Goal: Task Accomplishment & Management: Use online tool/utility

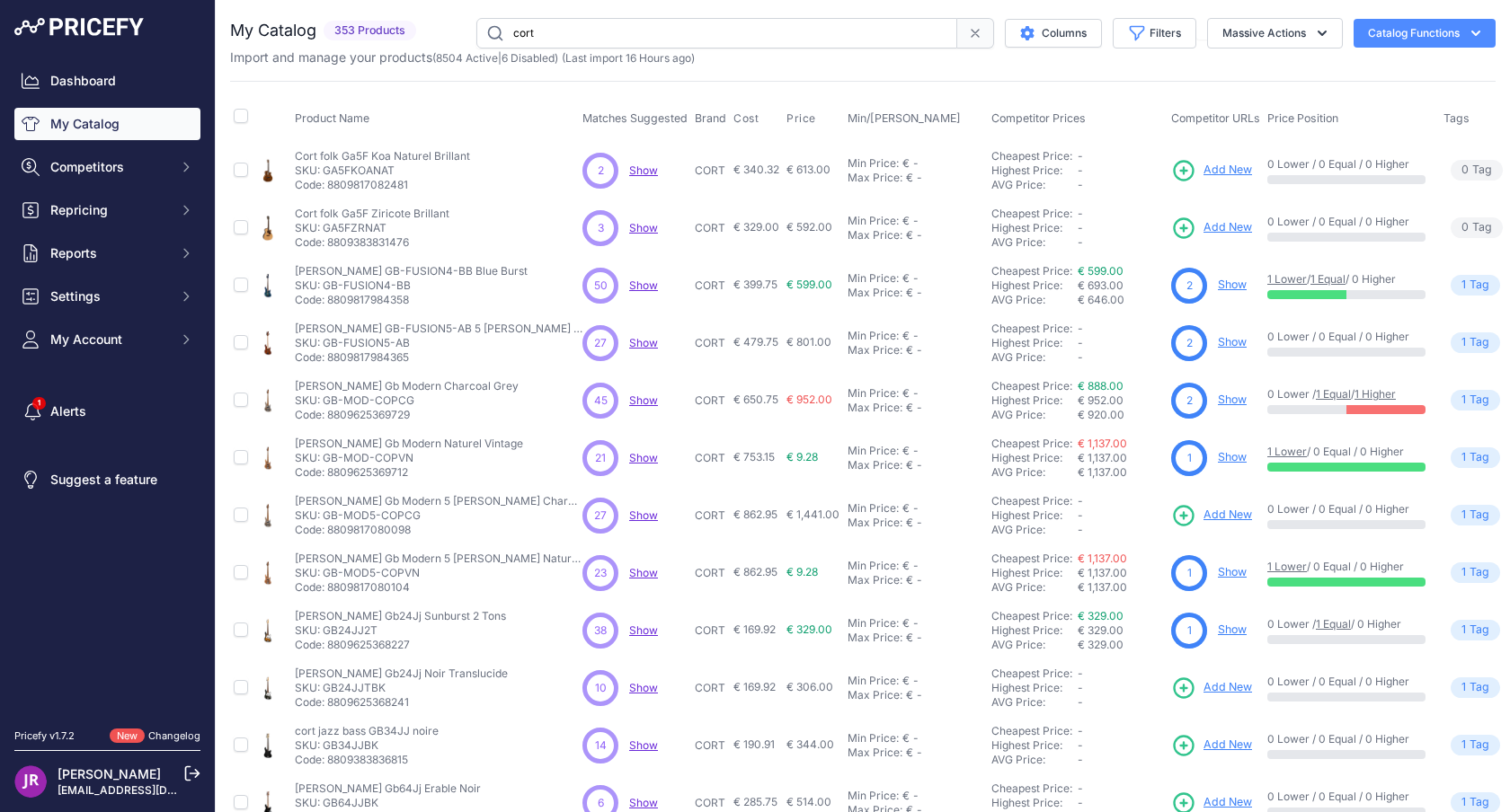
click at [968, 35] on icon at bounding box center [975, 33] width 14 height 14
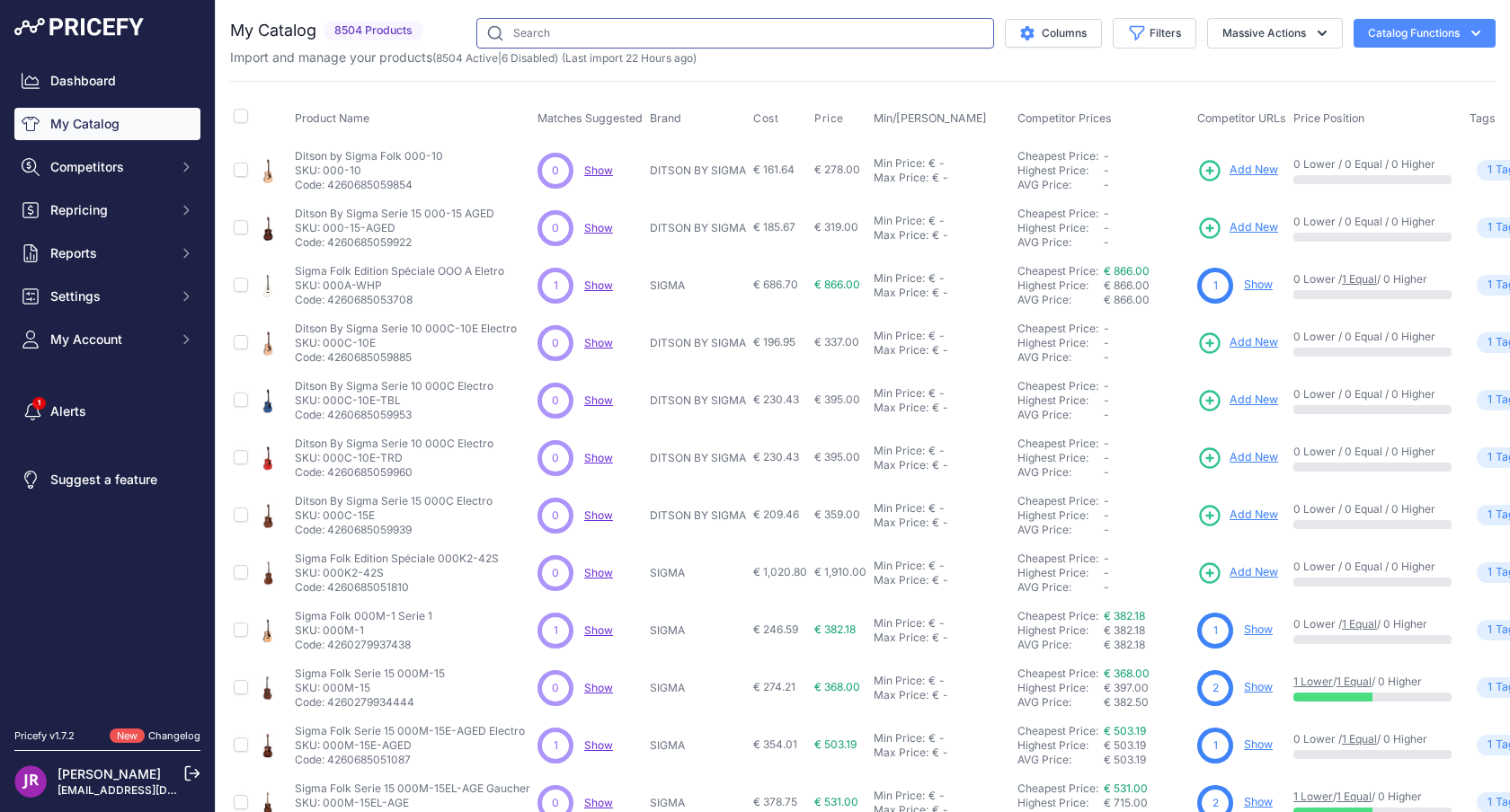
click at [650, 44] on input "text" at bounding box center [734, 34] width 518 height 31
type input "cort"
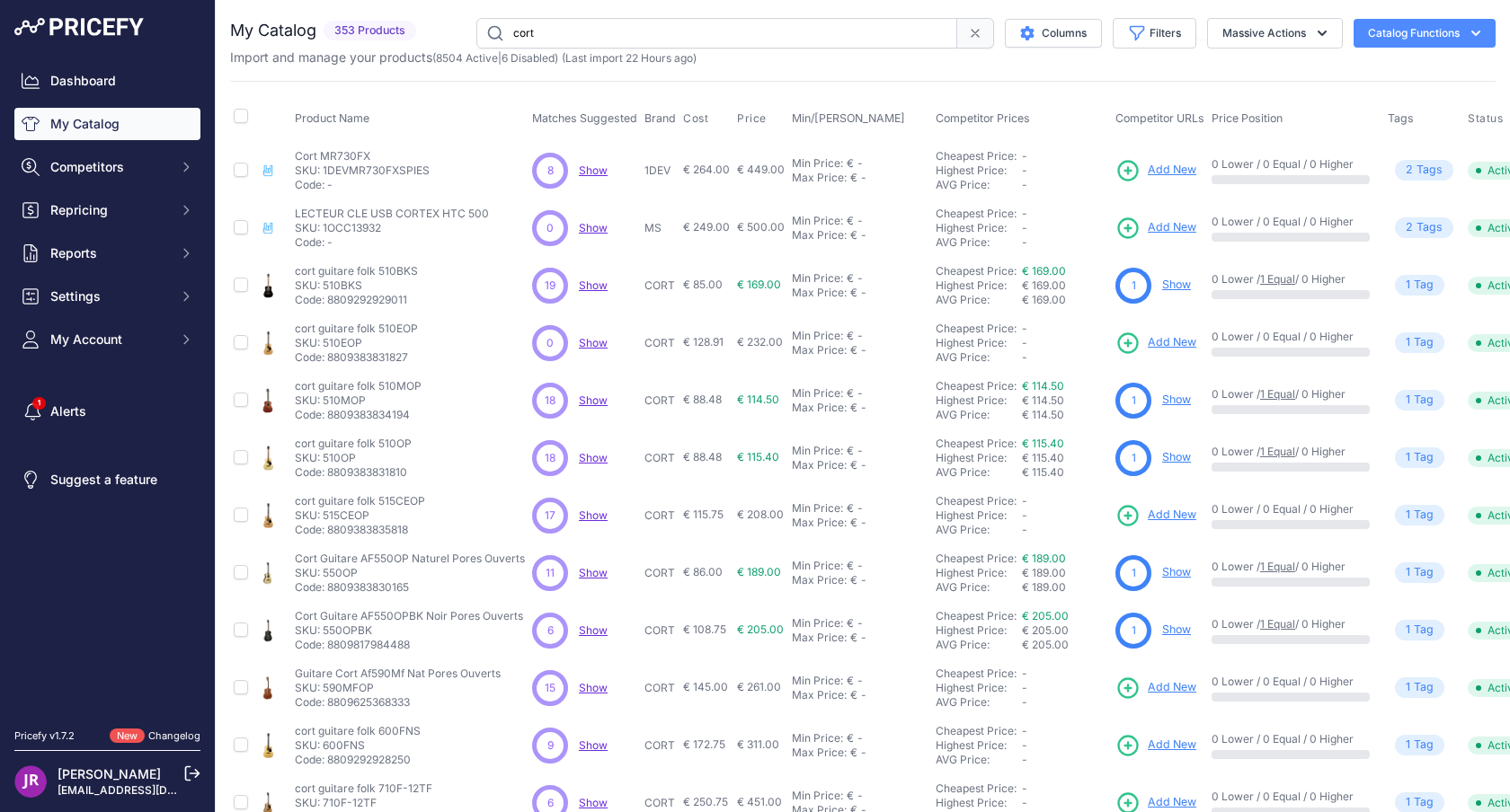
click at [337, 345] on p "SKU: 510EOP" at bounding box center [356, 343] width 124 height 14
copy p "510EOP"
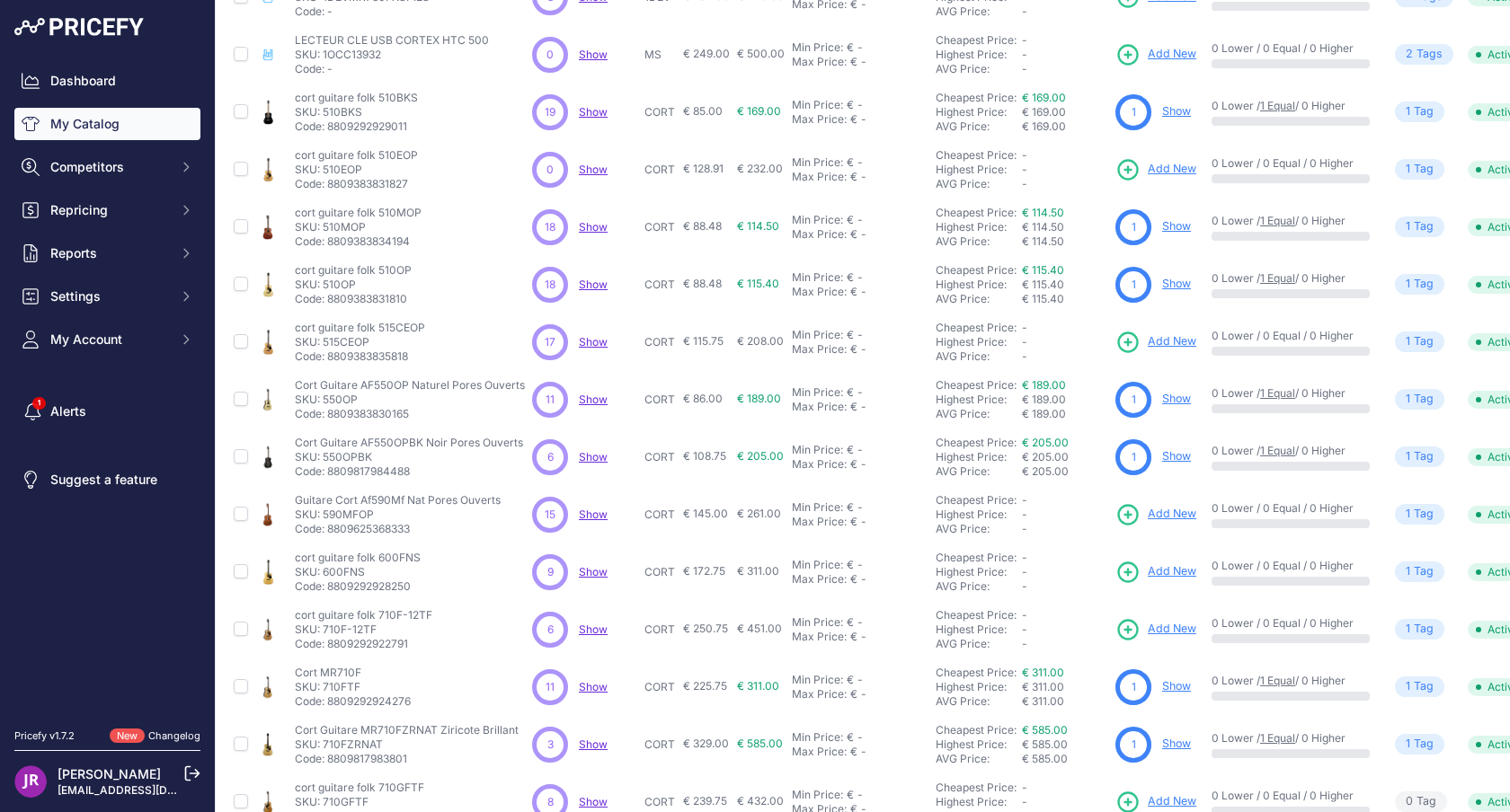
scroll to position [266, 0]
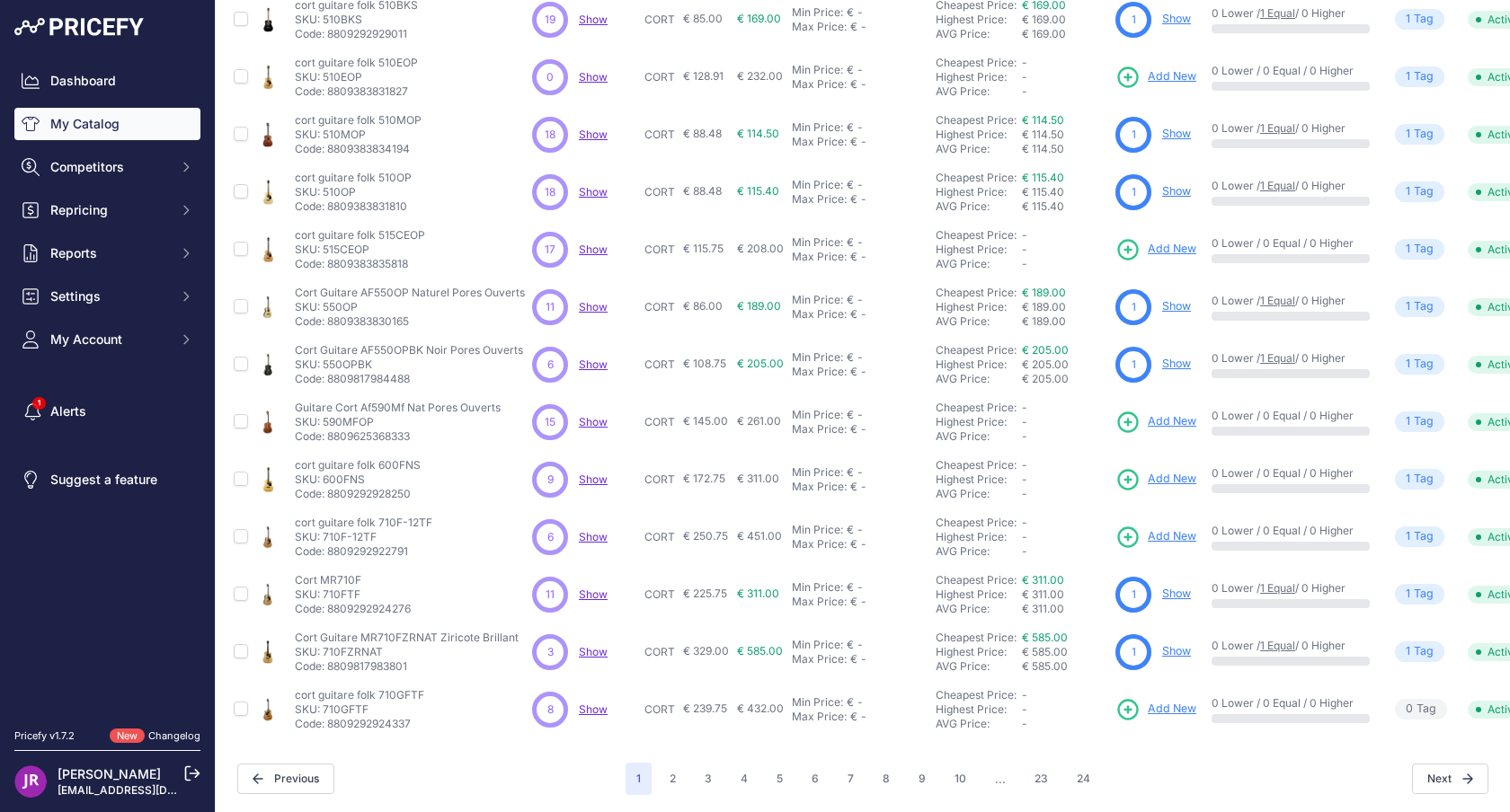
click at [360, 423] on p "SKU: 590MFOP" at bounding box center [397, 422] width 206 height 14
copy p "590MFOP"
click at [347, 478] on p "SKU: 600FNS" at bounding box center [357, 480] width 125 height 14
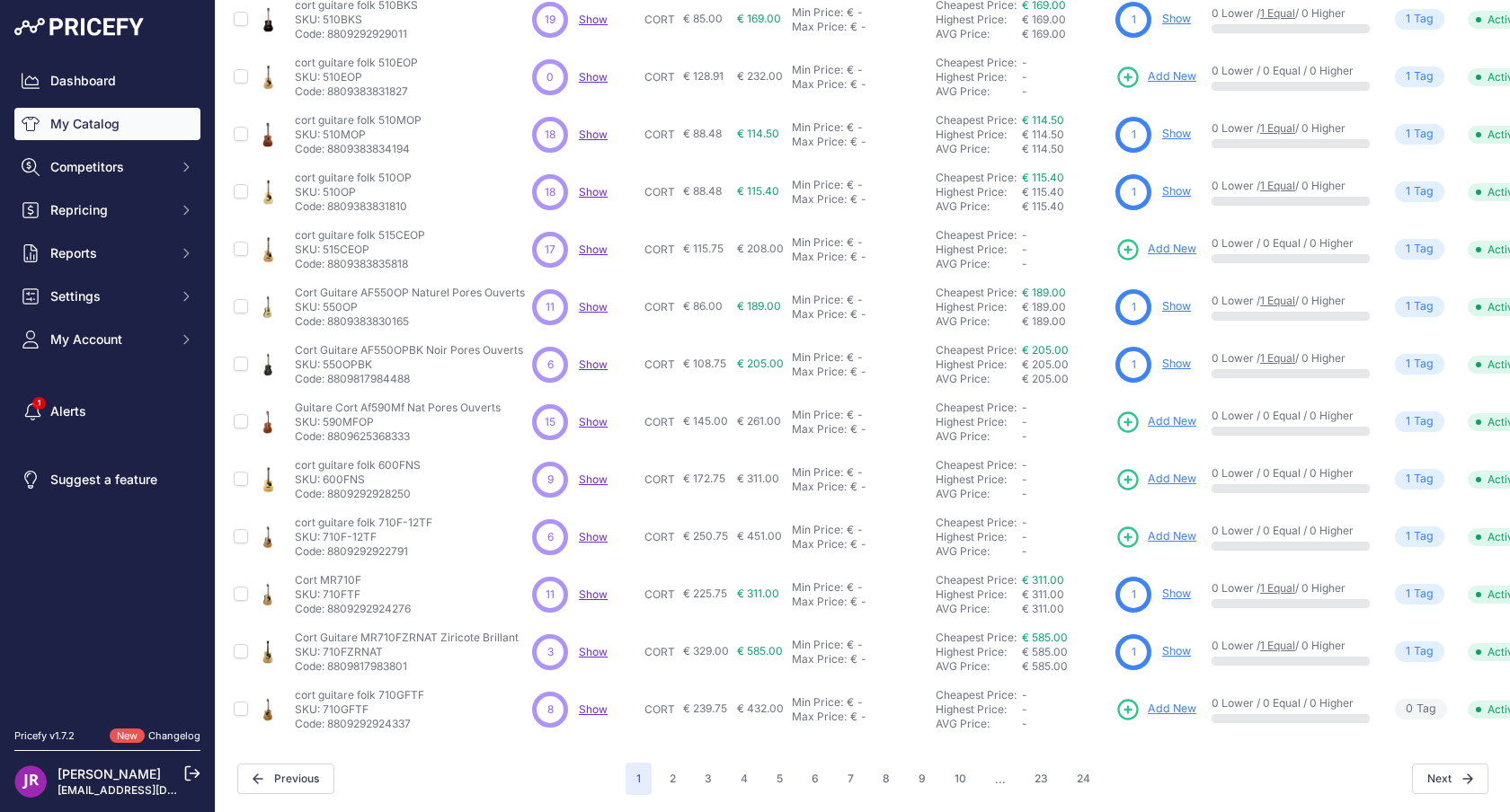
copy p "600FNS"
drag, startPoint x: 325, startPoint y: 536, endPoint x: 361, endPoint y: 535, distance: 36.0
click at [361, 535] on p "SKU: 710F-12TF" at bounding box center [364, 537] width 138 height 14
copy p "710F-12"
click at [343, 594] on p "SKU: 710FTF" at bounding box center [352, 595] width 116 height 14
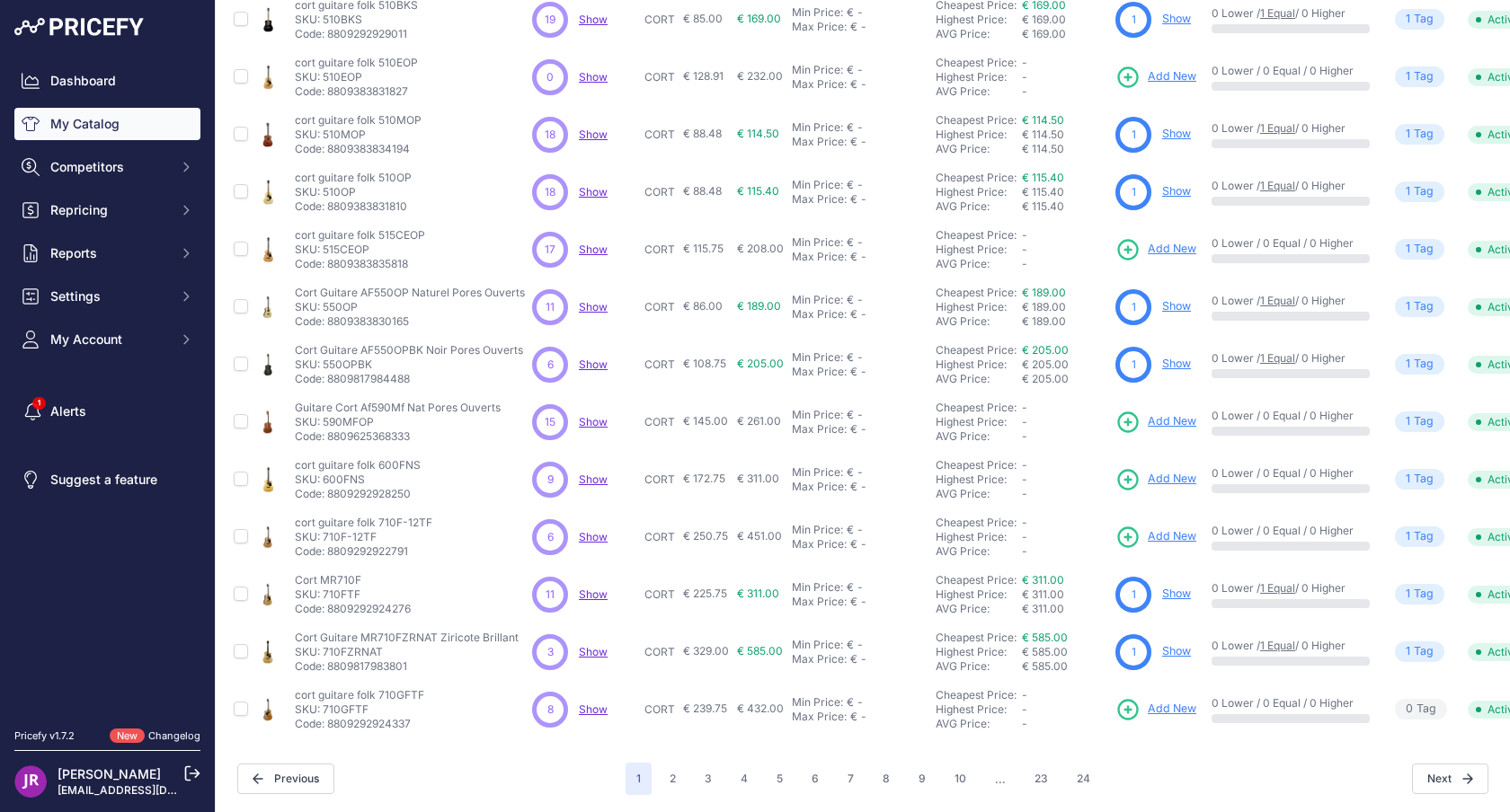
click at [343, 594] on p "SKU: 710FTF" at bounding box center [352, 595] width 116 height 14
copy p "710FTF"
click at [957, 775] on button "10" at bounding box center [959, 779] width 34 height 33
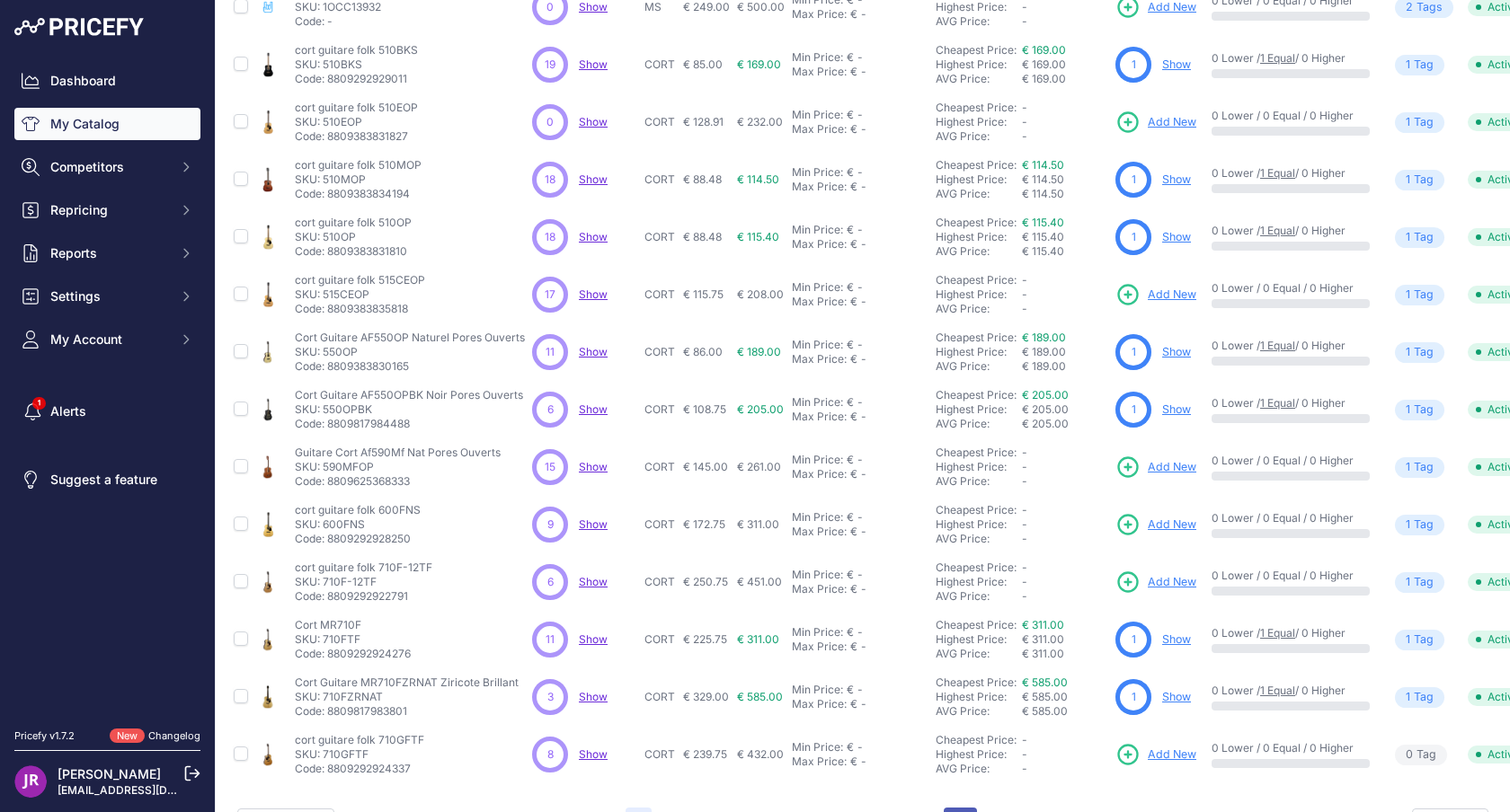
scroll to position [311, 0]
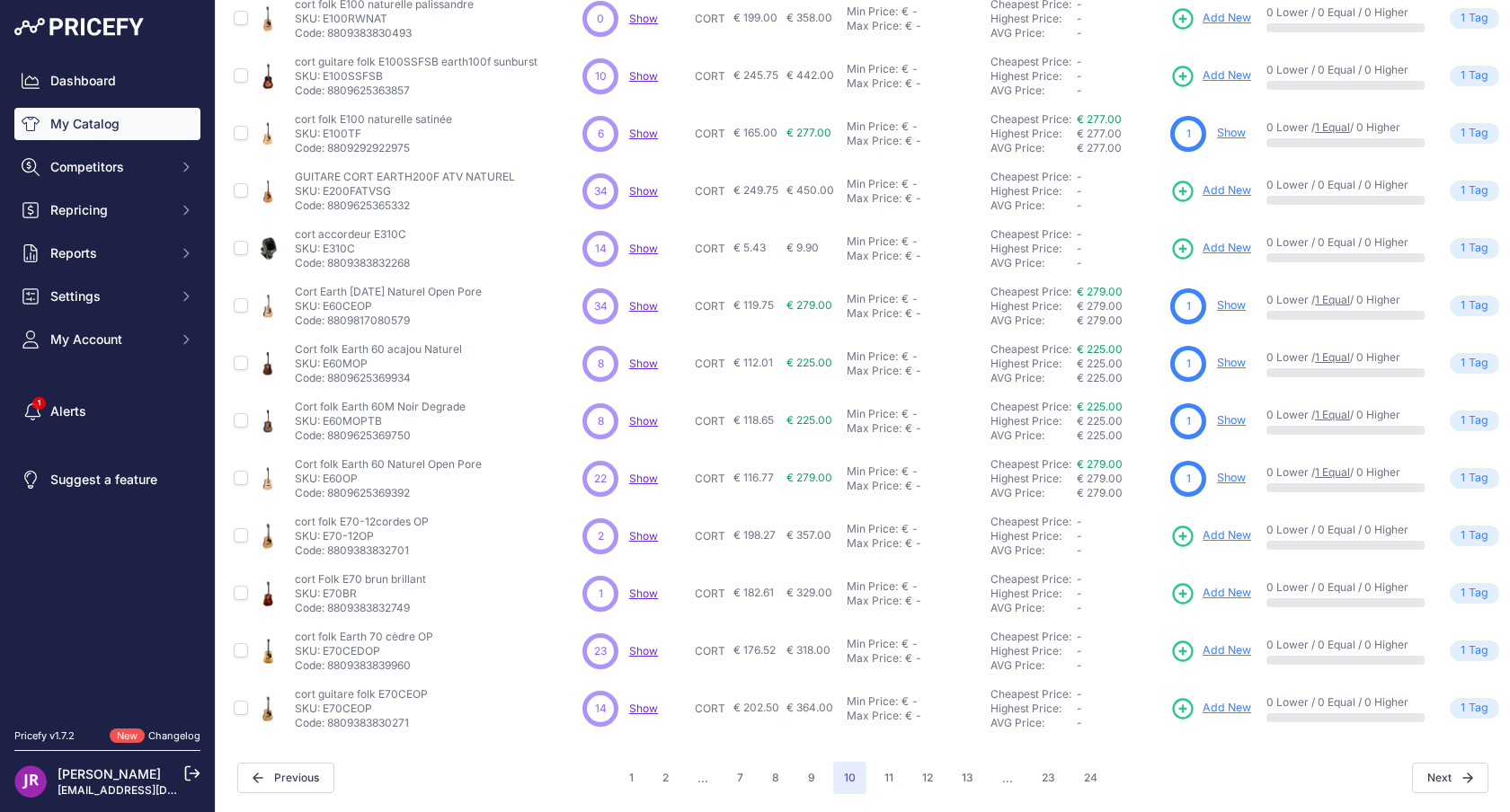
scroll to position [266, 0]
click at [957, 775] on button "13" at bounding box center [967, 779] width 34 height 33
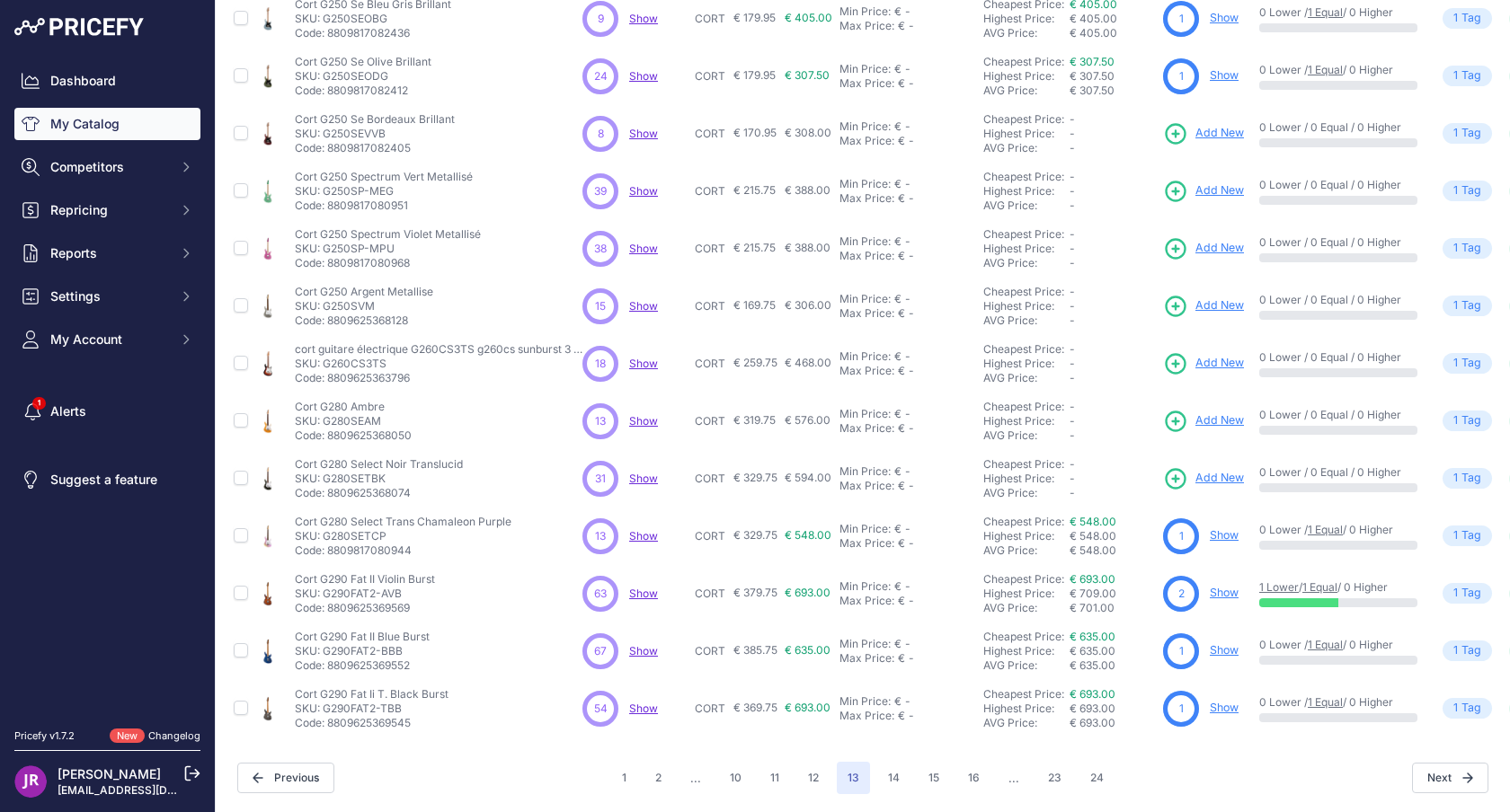
scroll to position [266, 0]
click at [905, 779] on button "14" at bounding box center [893, 779] width 34 height 33
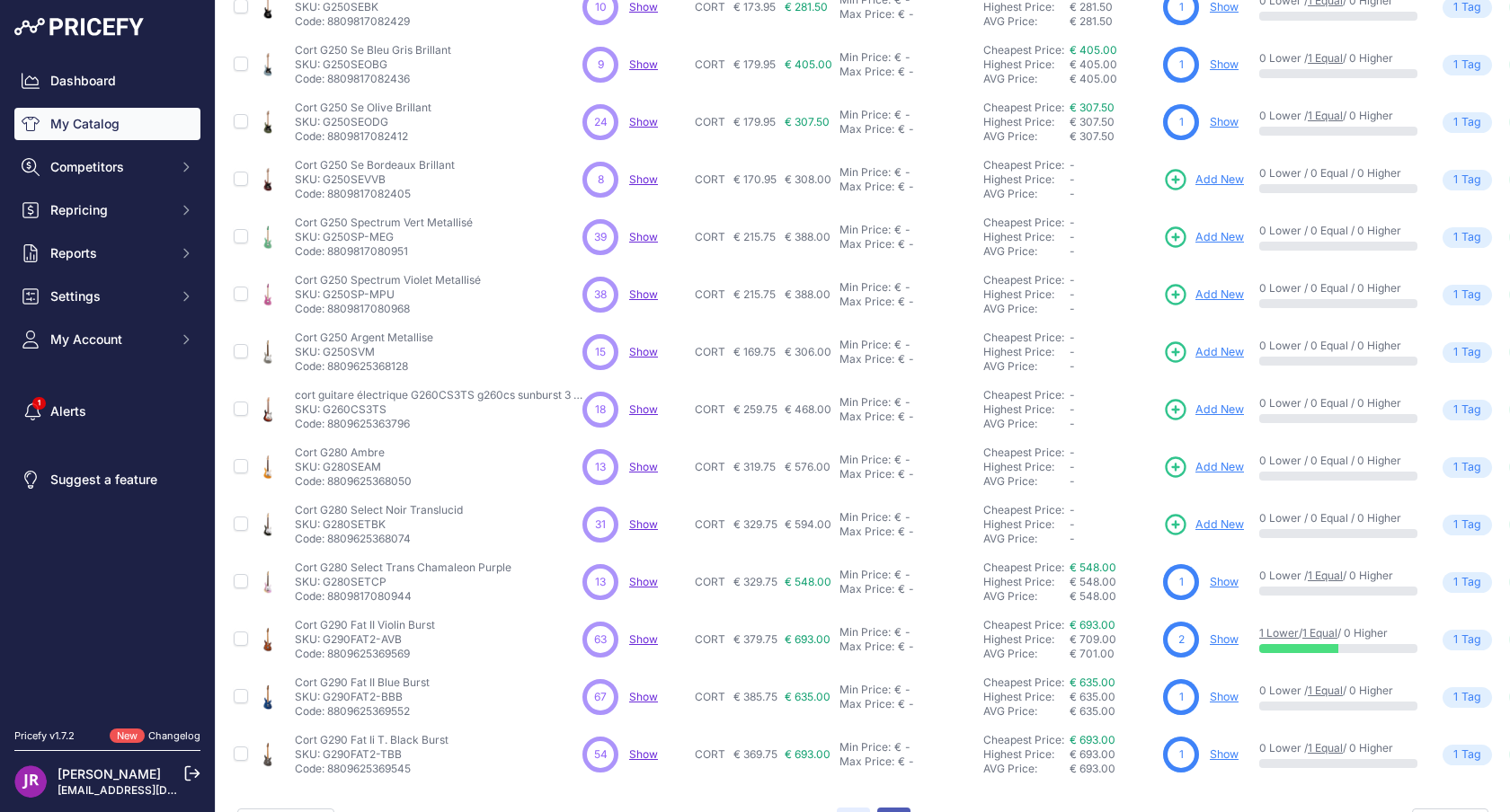
scroll to position [311, 0]
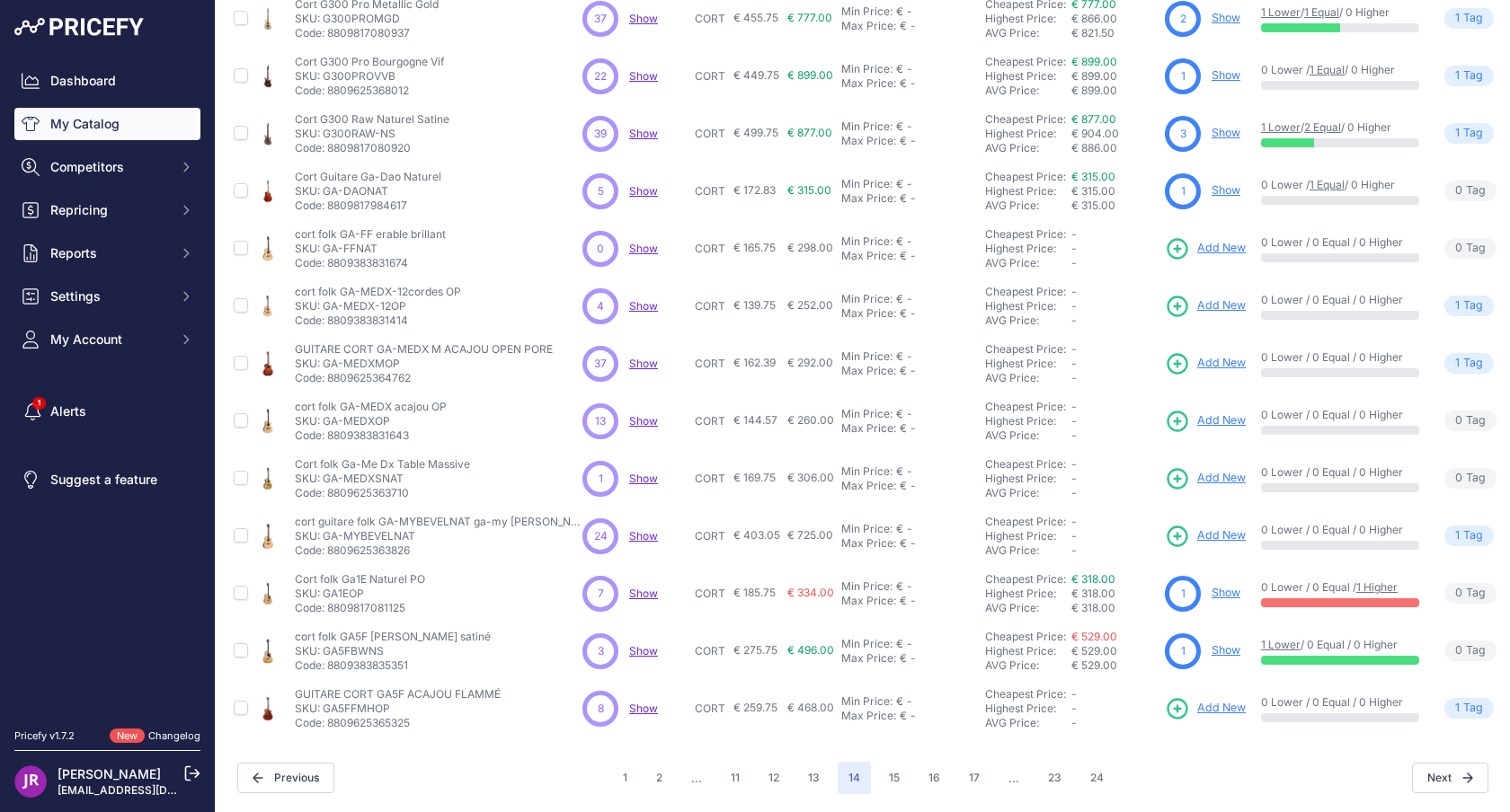
scroll to position [266, 0]
click at [889, 778] on button "15" at bounding box center [894, 779] width 33 height 33
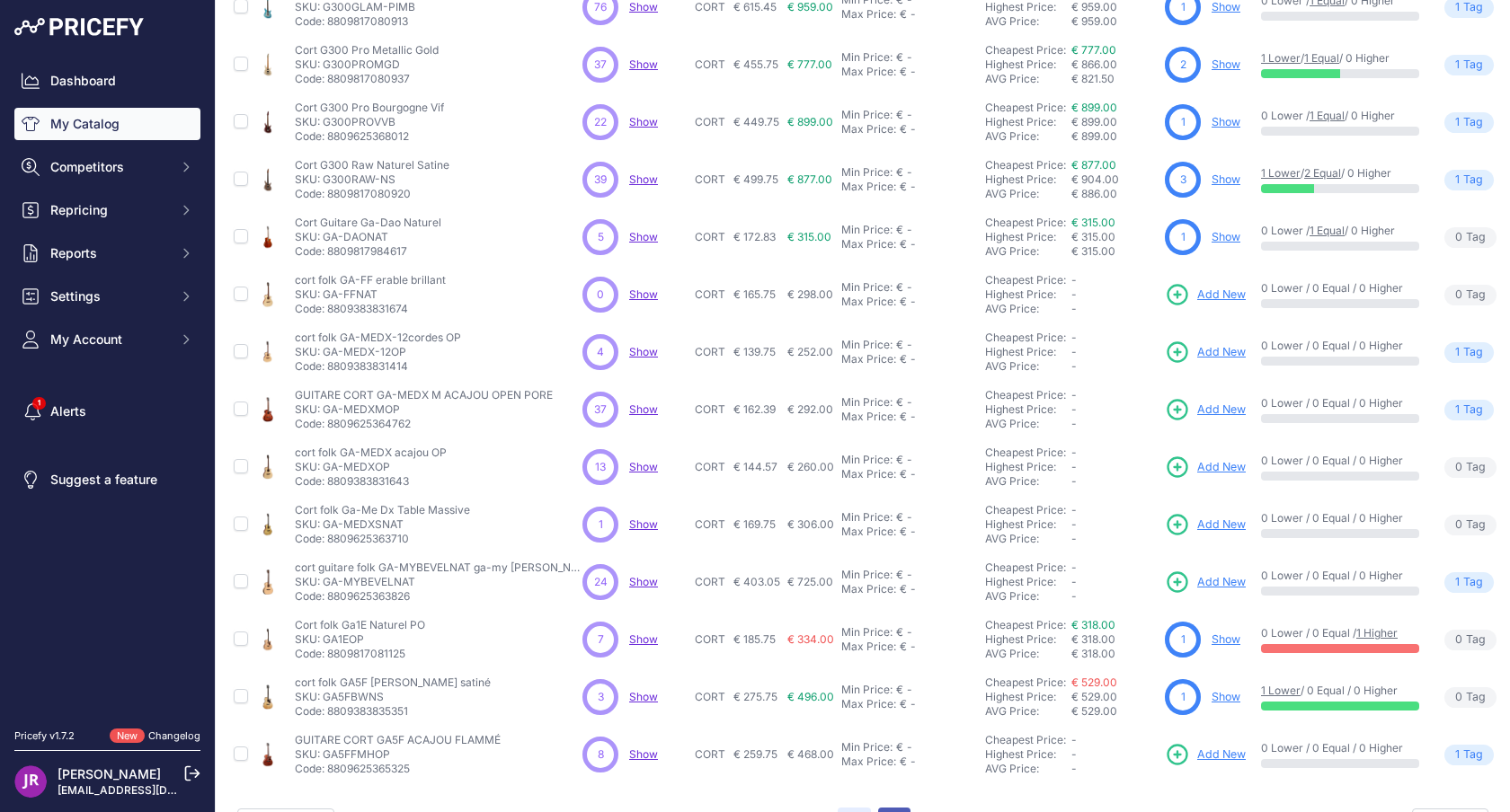
scroll to position [311, 0]
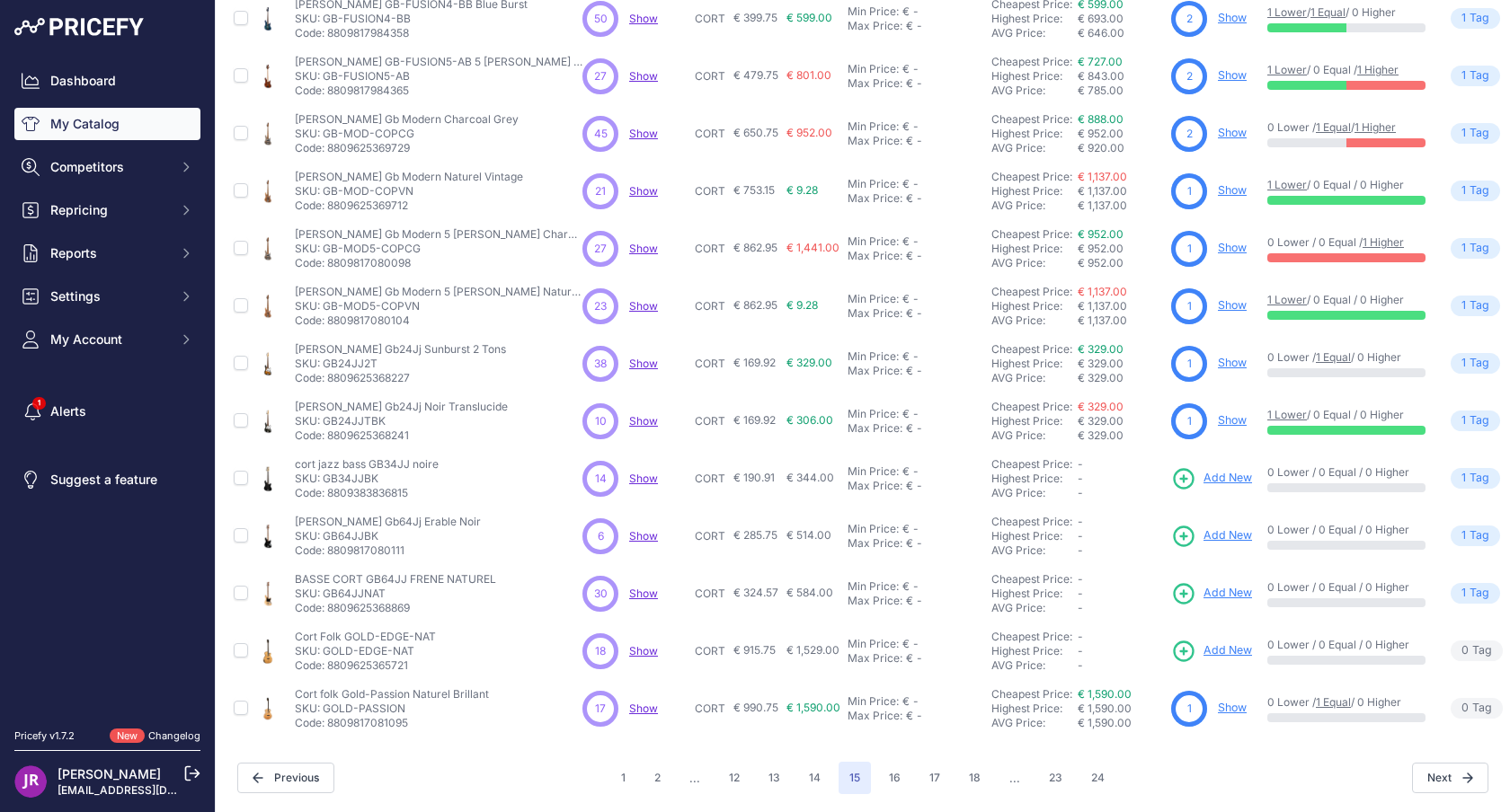
scroll to position [266, 0]
click at [348, 481] on p "SKU: GB34JJBK" at bounding box center [367, 480] width 144 height 14
copy p "GB34JJBK"
drag, startPoint x: 324, startPoint y: 649, endPoint x: 386, endPoint y: 649, distance: 62.0
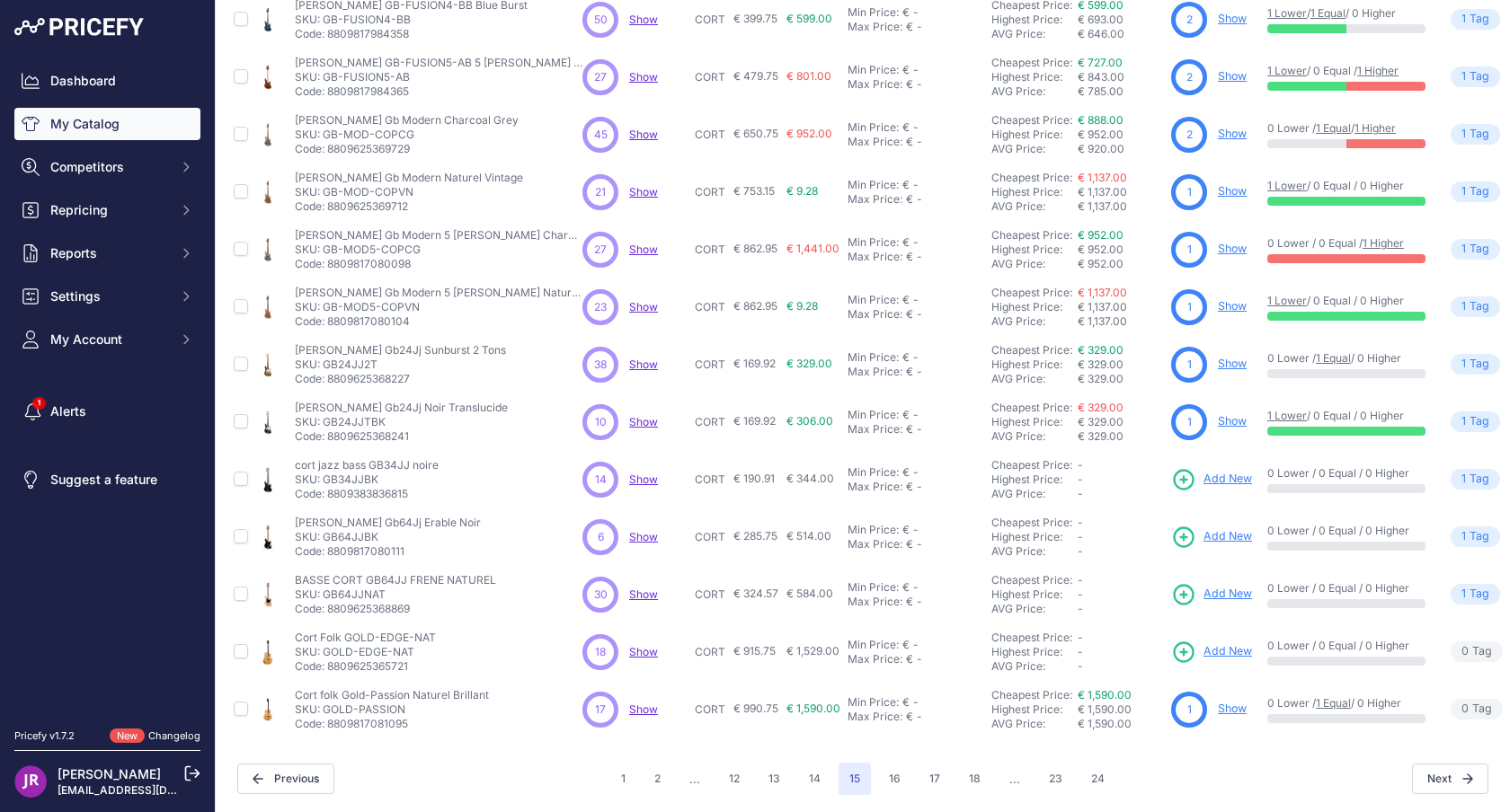
click at [386, 649] on p "SKU: GOLD-EDGE-NAT" at bounding box center [365, 652] width 141 height 14
copy p "GOLD-EDGE"
click at [903, 777] on button "16" at bounding box center [894, 779] width 34 height 33
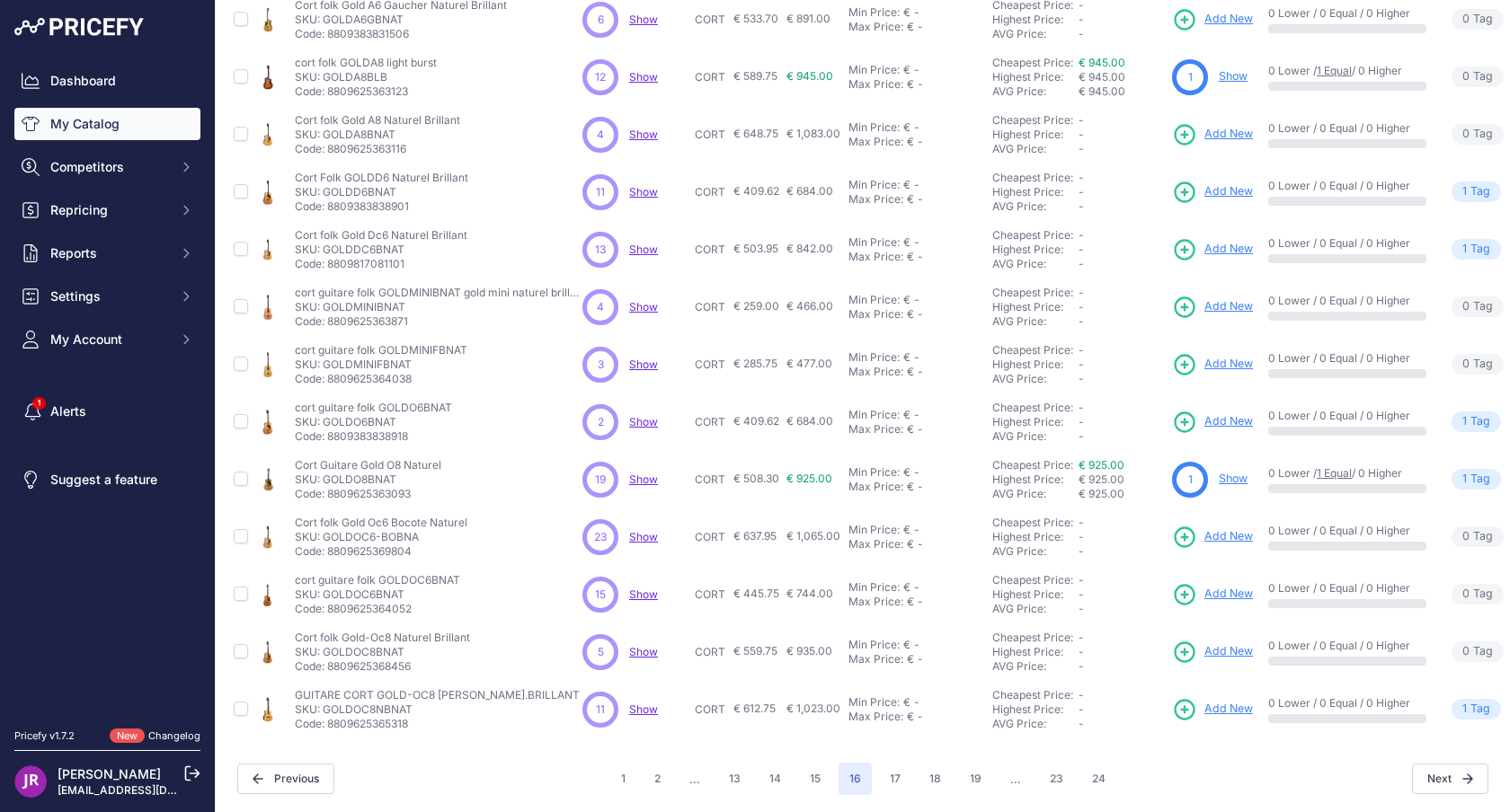
scroll to position [56, 0]
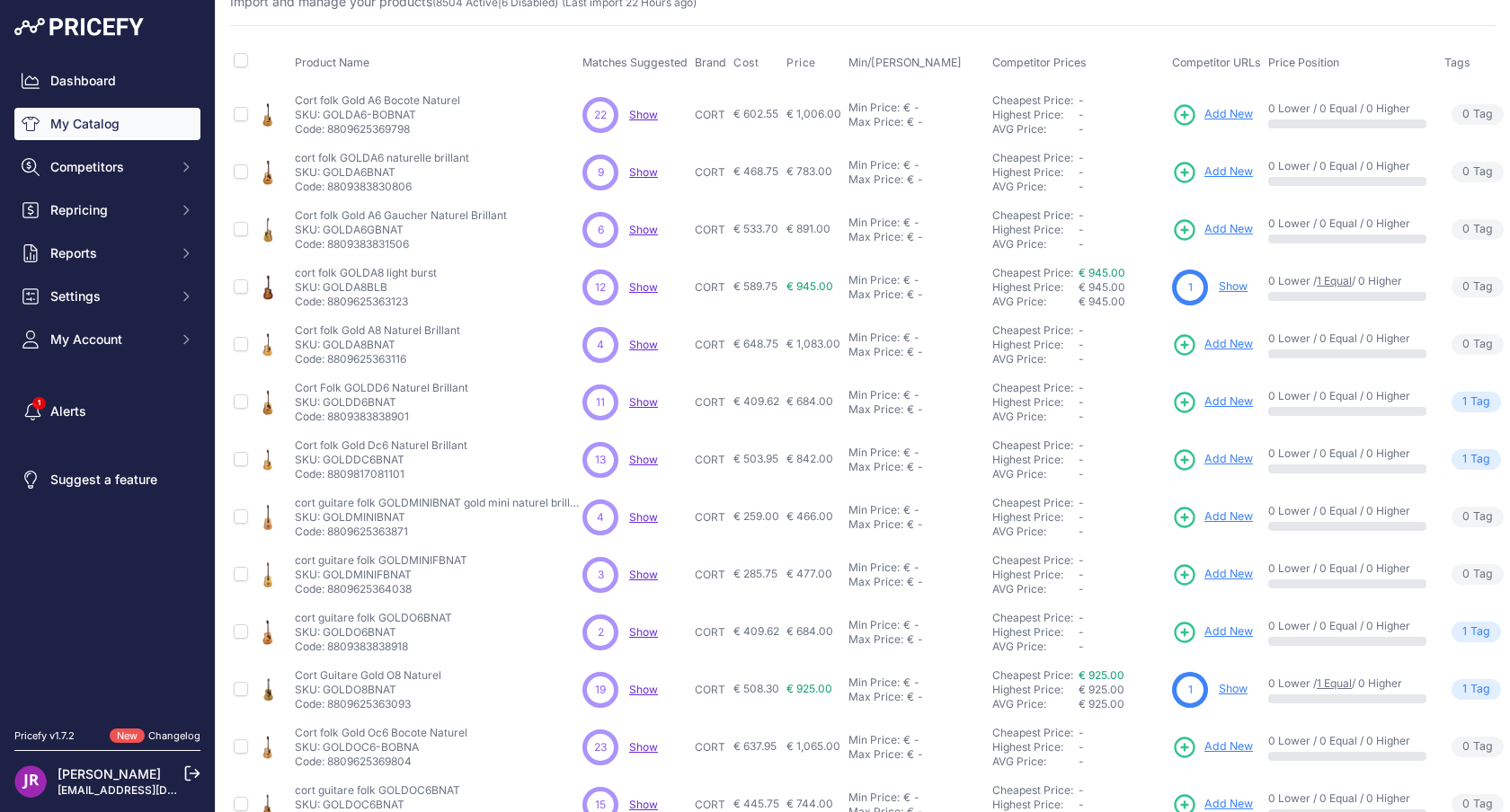
drag, startPoint x: 324, startPoint y: 114, endPoint x: 364, endPoint y: 114, distance: 40.0
click at [364, 114] on p "SKU: GOLDA6-BOBNAT" at bounding box center [377, 115] width 166 height 14
copy p "GOLDA6"
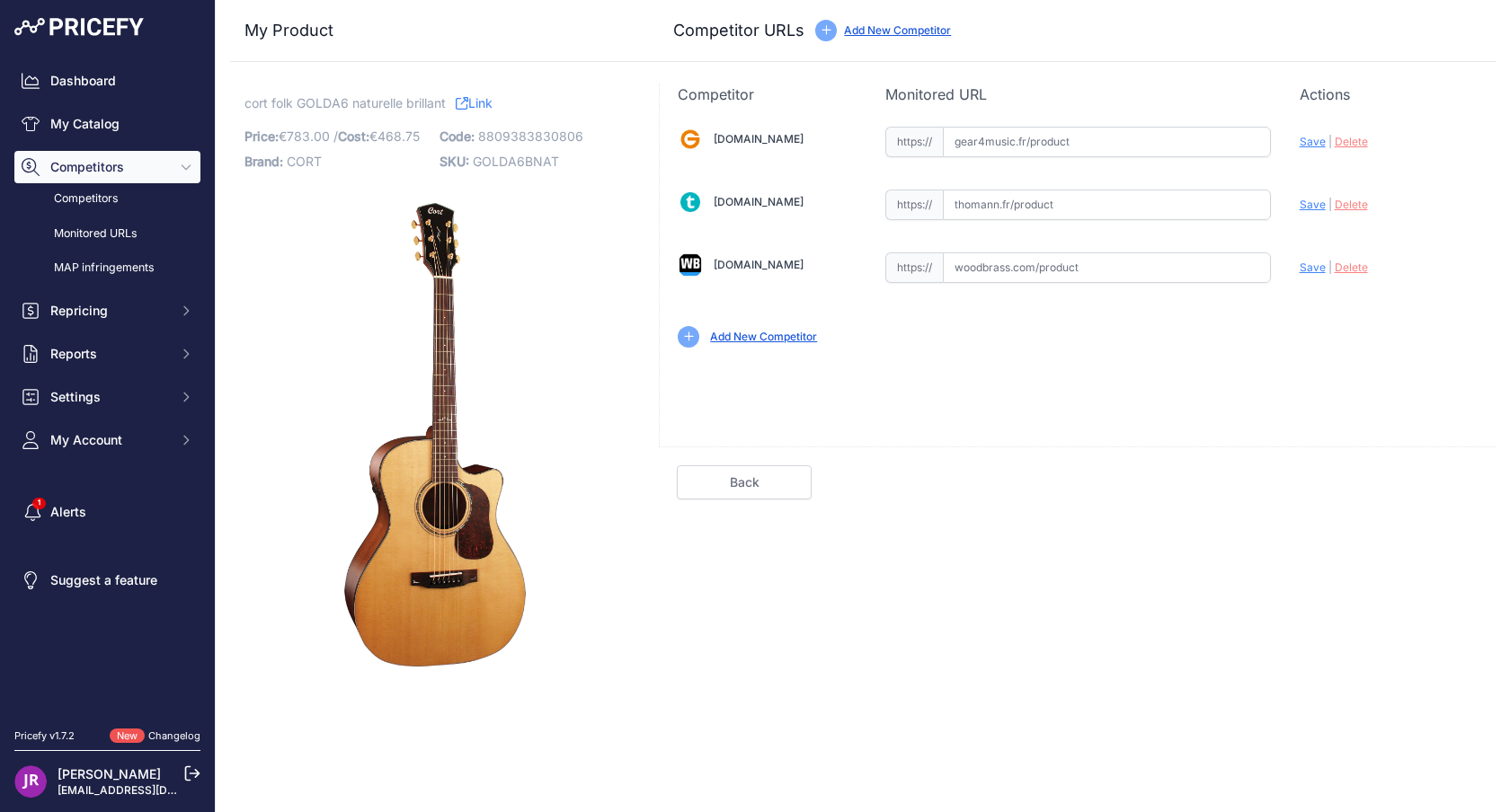
click at [1042, 265] on input "text" at bounding box center [1106, 268] width 328 height 31
paste input "[URL][DOMAIN_NAME]"
type input "www.woodbrass.com/folk-electro-cort-gold-a6-natural-gloss-p261770.html?queryID=…"
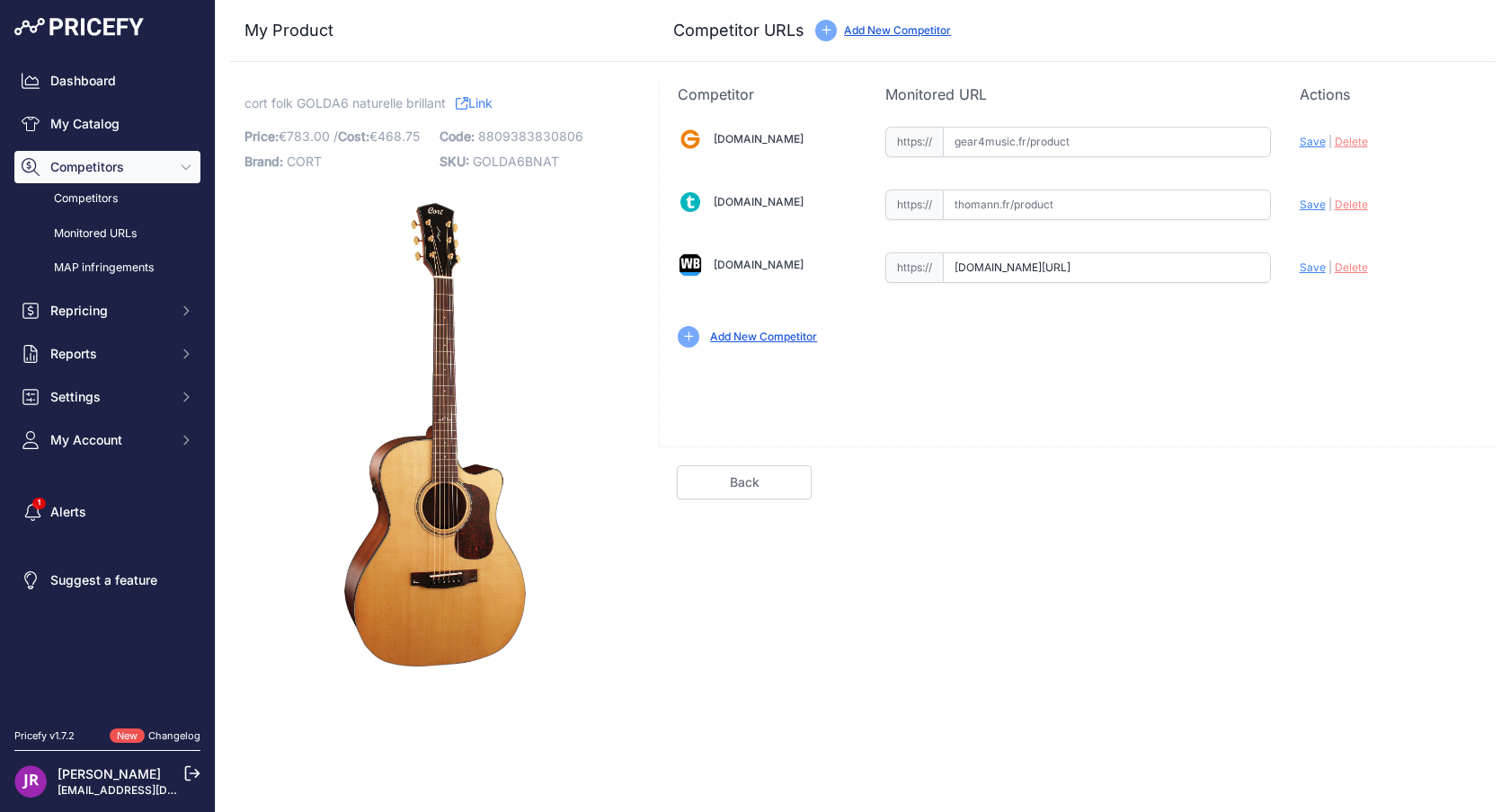
click at [1096, 142] on input "text" at bounding box center [1106, 142] width 328 height 31
paste input "https://www.gear4music.fr/fr/Guitare-and-Basse/Cort-Gold-A6-Electro-Acoustic-Na…"
click at [1312, 138] on span "Save" at bounding box center [1312, 142] width 26 height 13
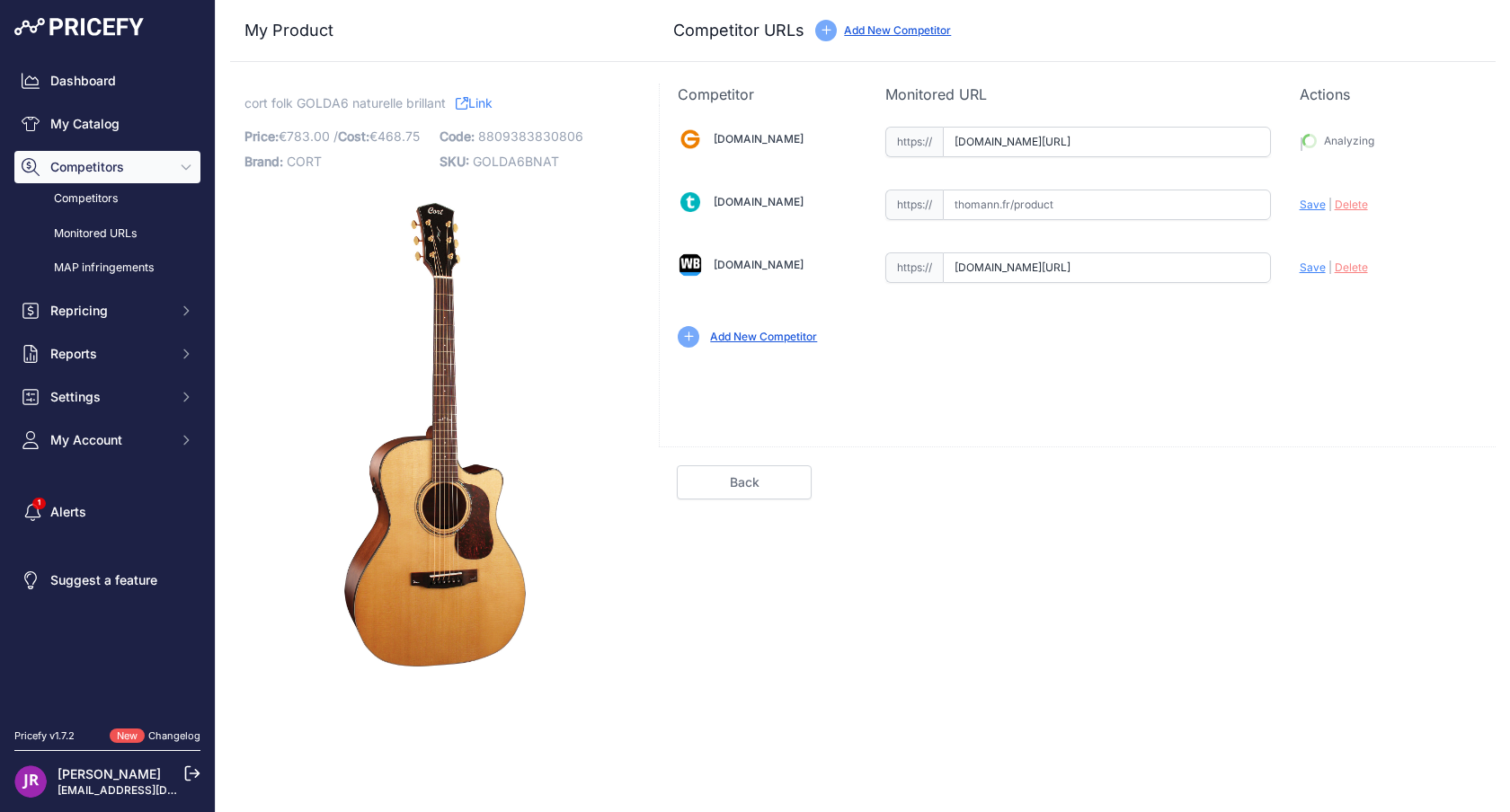
type input "https://www.gear4music.fr/fr/Guitare-and-Basse/Cort-Gold-A6-Electro-Acoustic-Na…"
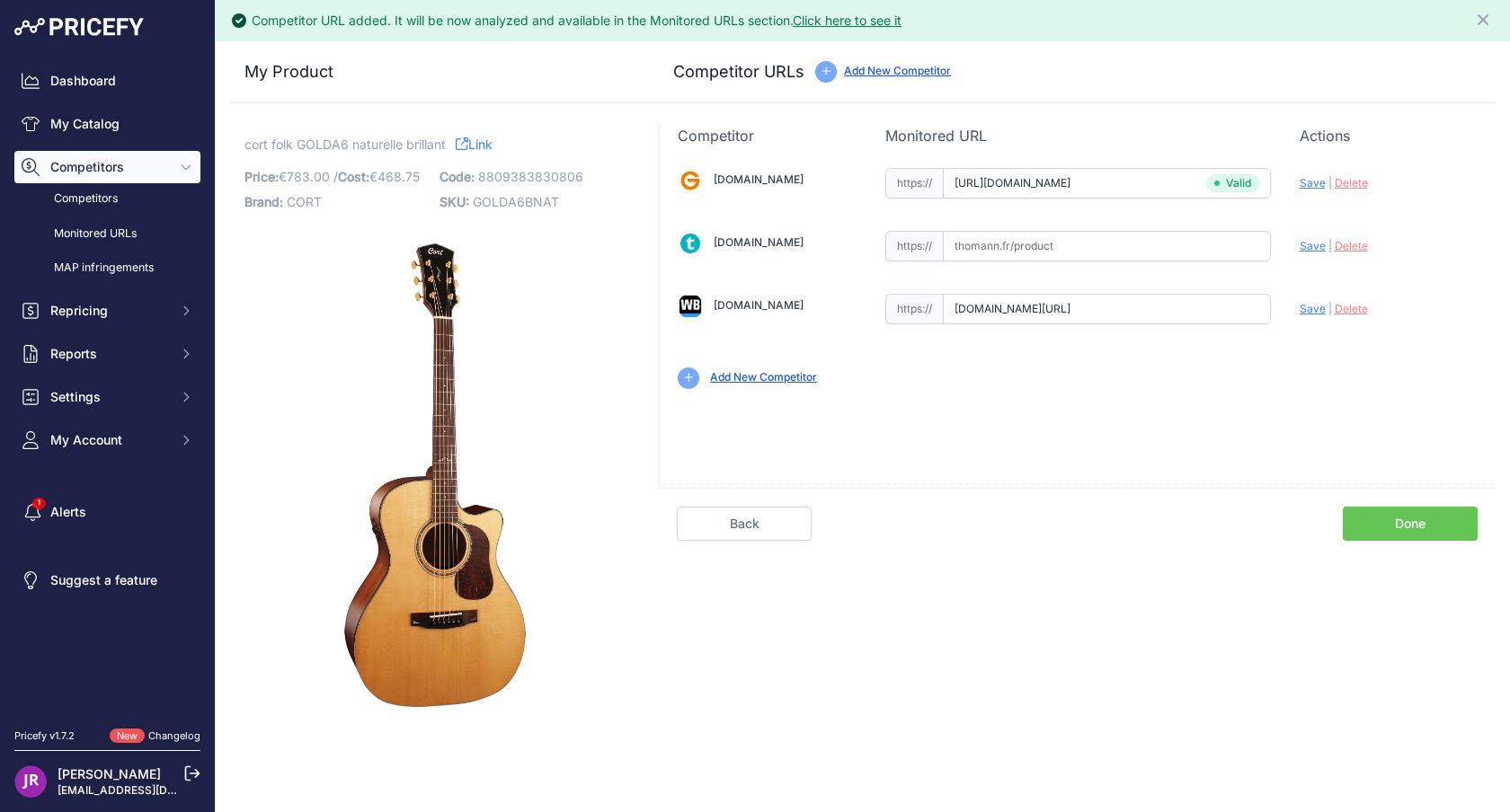
click at [1316, 305] on span "Save" at bounding box center [1312, 308] width 26 height 13
type input "https://www.woodbrass.com/folk-electro-cort-gold-a6-natural-gloss-p261770.html?…"
click at [1417, 521] on link "Done" at bounding box center [1409, 524] width 135 height 34
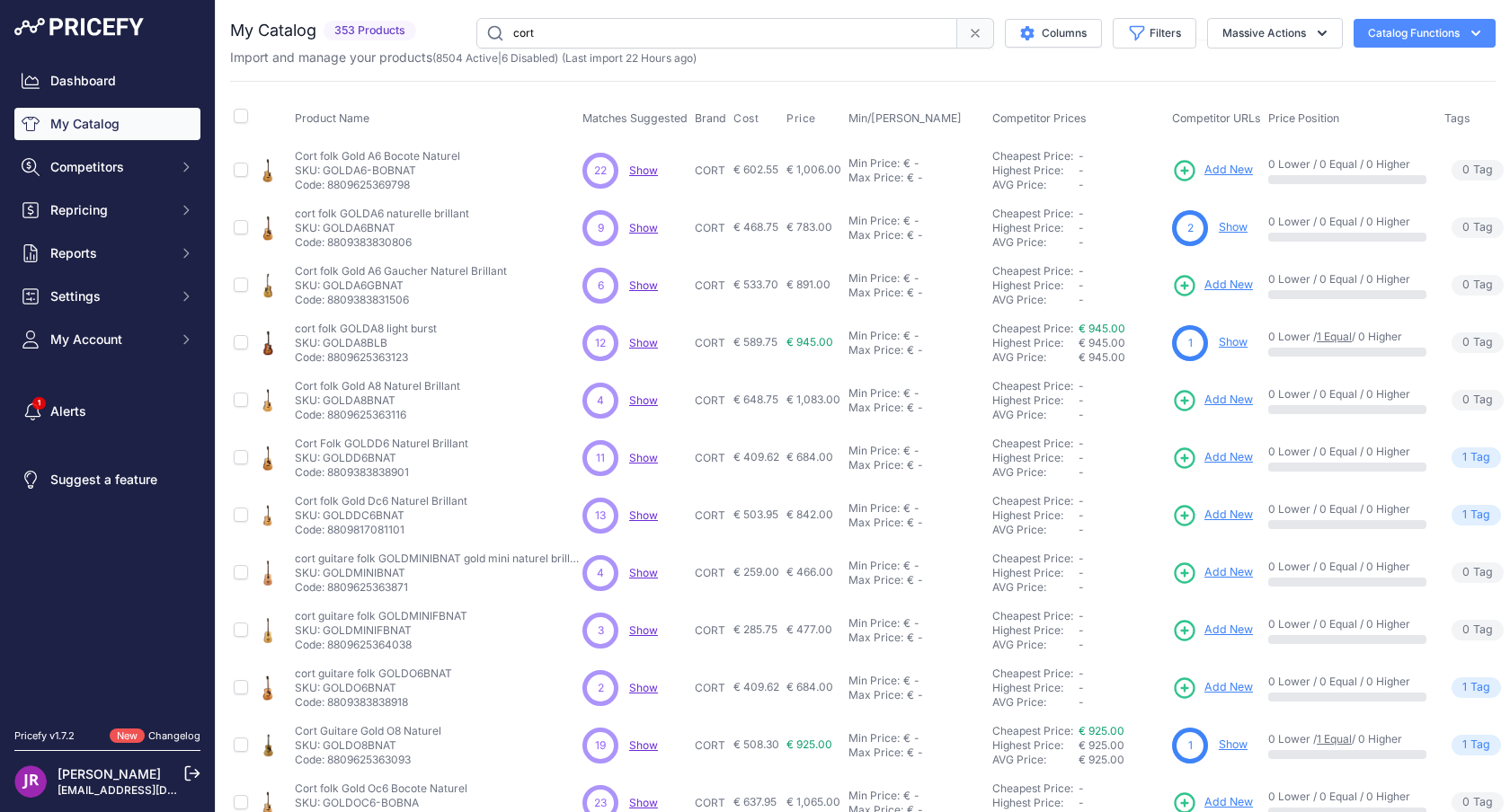
click at [357, 286] on p "SKU: GOLDA6GBNAT" at bounding box center [400, 285] width 212 height 14
copy p "GOLDA6GBNAT"
click at [361, 343] on p "SKU: GOLDA8BLB" at bounding box center [366, 343] width 142 height 14
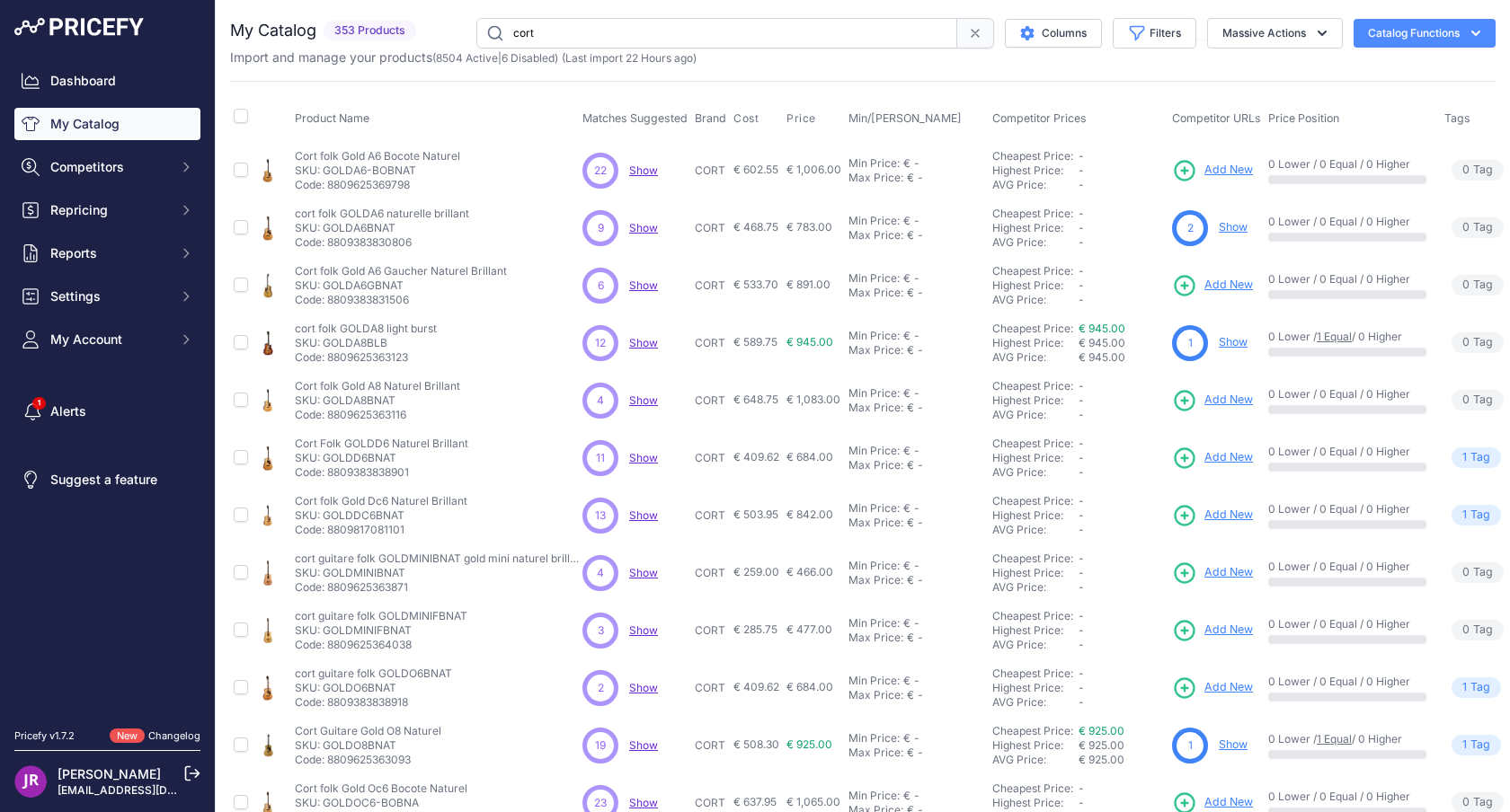
click at [358, 403] on p "SKU: GOLDA8BNAT" at bounding box center [377, 400] width 166 height 14
copy p "GOLDA8BNAT"
click at [361, 442] on p "Cort Folk GOLDD6 Naturel Brillant" at bounding box center [381, 443] width 173 height 14
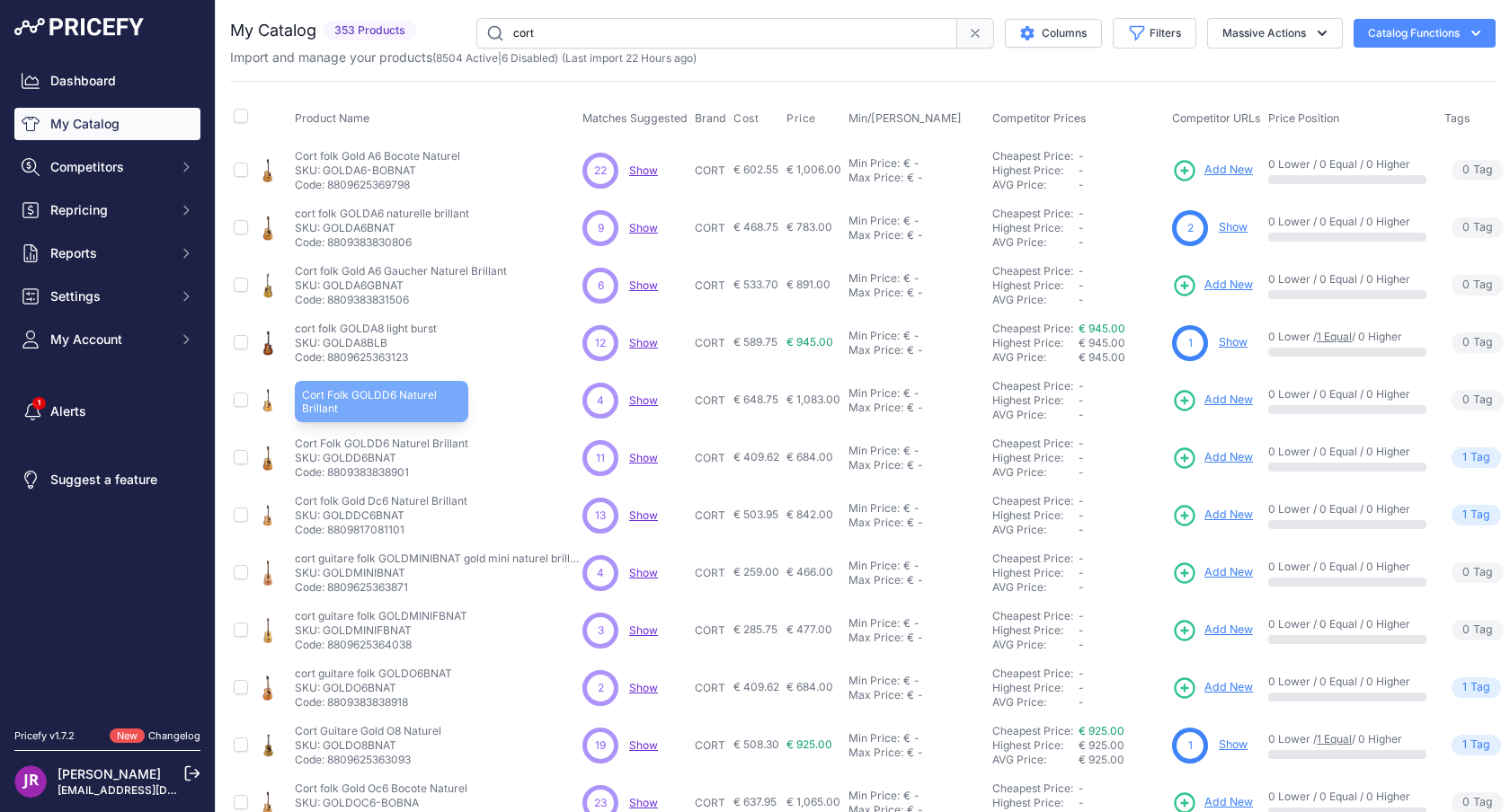
copy p "GOLDD6"
click at [378, 510] on p "SKU: GOLDDC6BNAT" at bounding box center [381, 515] width 172 height 14
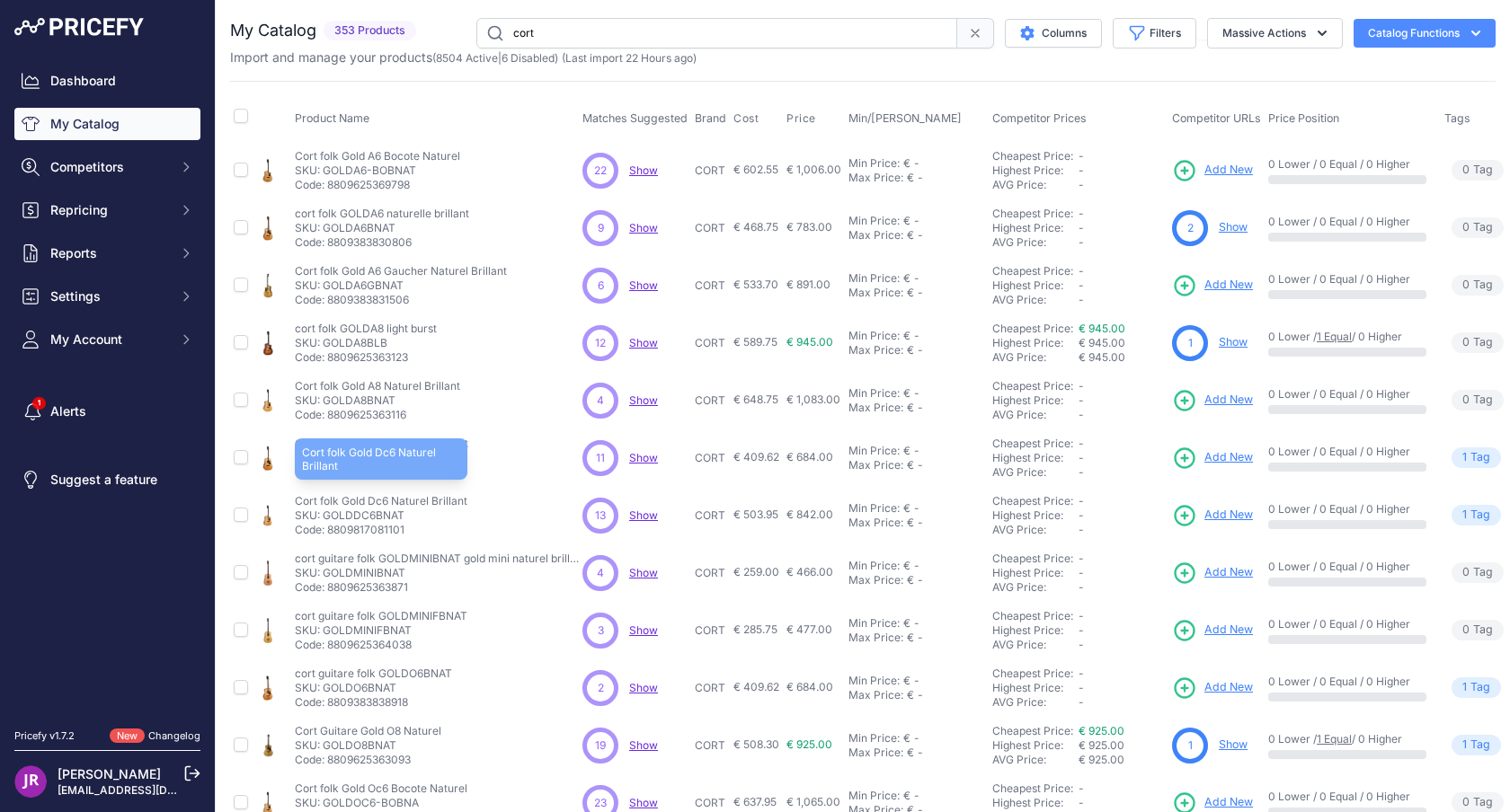
click at [378, 497] on p "Cort folk Gold Dc6 Naturel Brillant" at bounding box center [381, 501] width 172 height 14
drag, startPoint x: 375, startPoint y: 514, endPoint x: 326, endPoint y: 514, distance: 49.0
click at [326, 514] on p "SKU: GOLDDC6BNAT" at bounding box center [381, 515] width 172 height 14
copy p "GOLDDC6"
click at [349, 571] on p "SKU: GOLDMINIBNAT" at bounding box center [439, 573] width 287 height 14
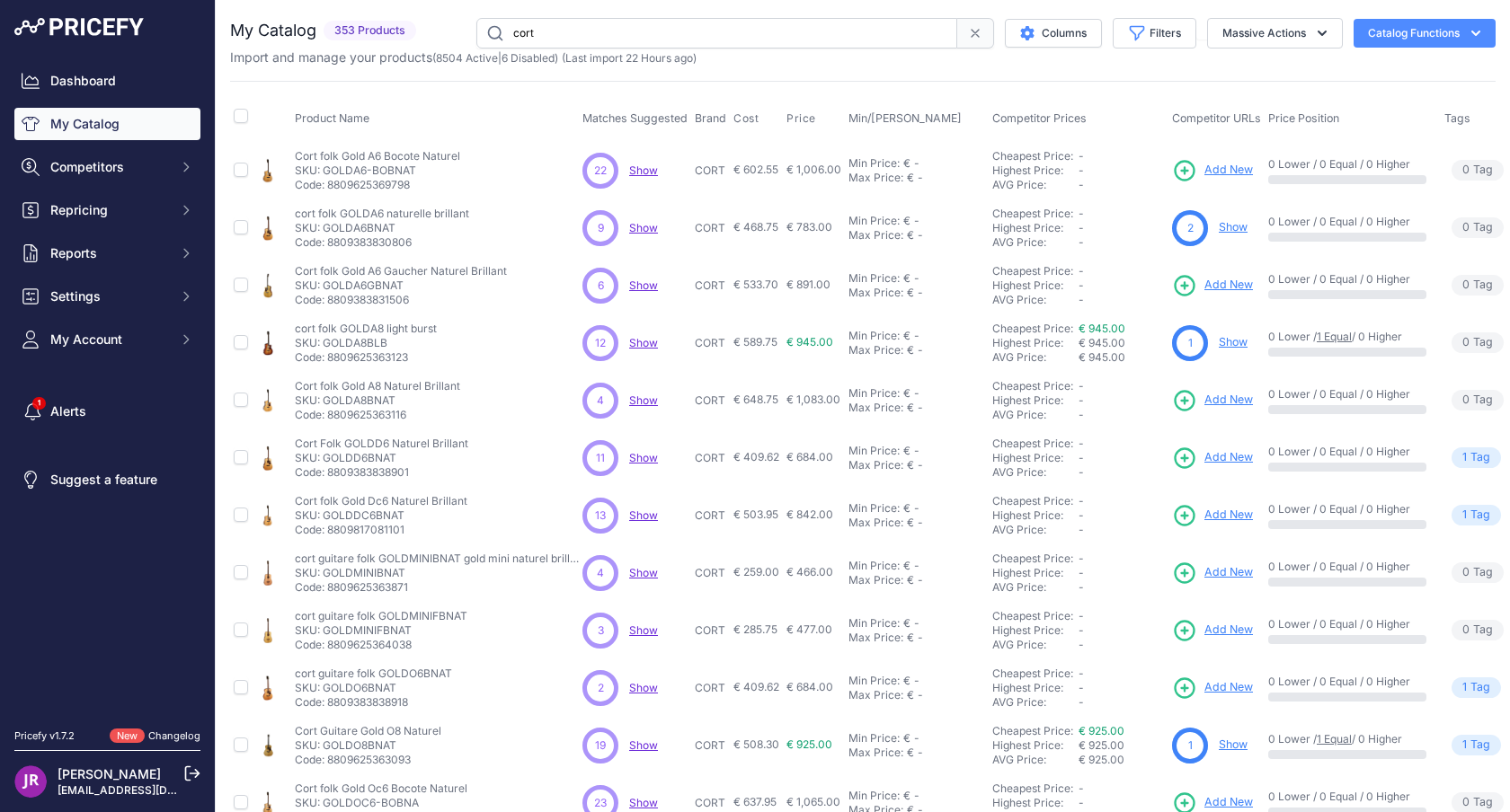
click at [349, 571] on p "SKU: GOLDMINIBNAT" at bounding box center [439, 573] width 287 height 14
copy p "GOLDMINIBNAT"
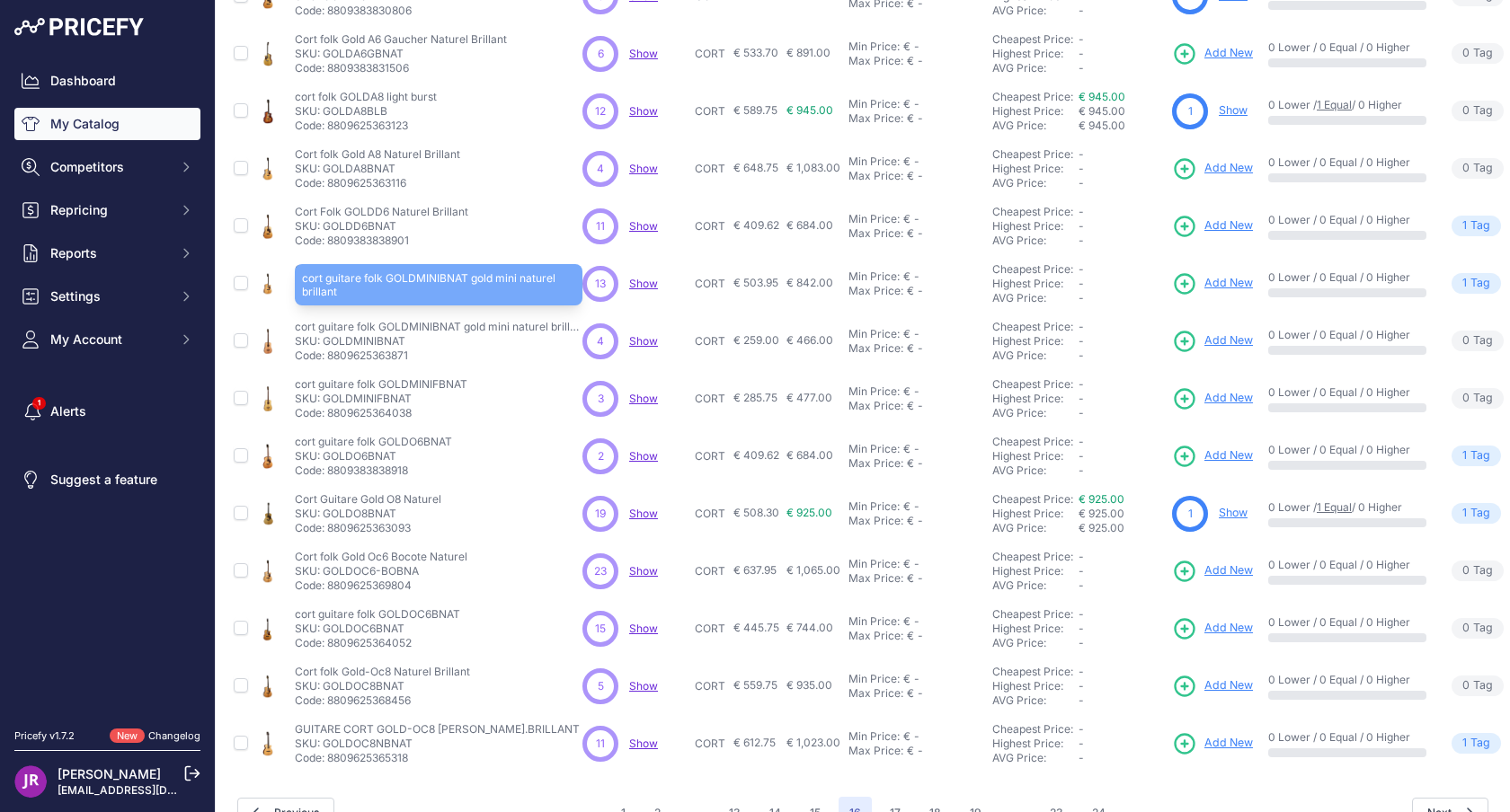
scroll to position [236, 0]
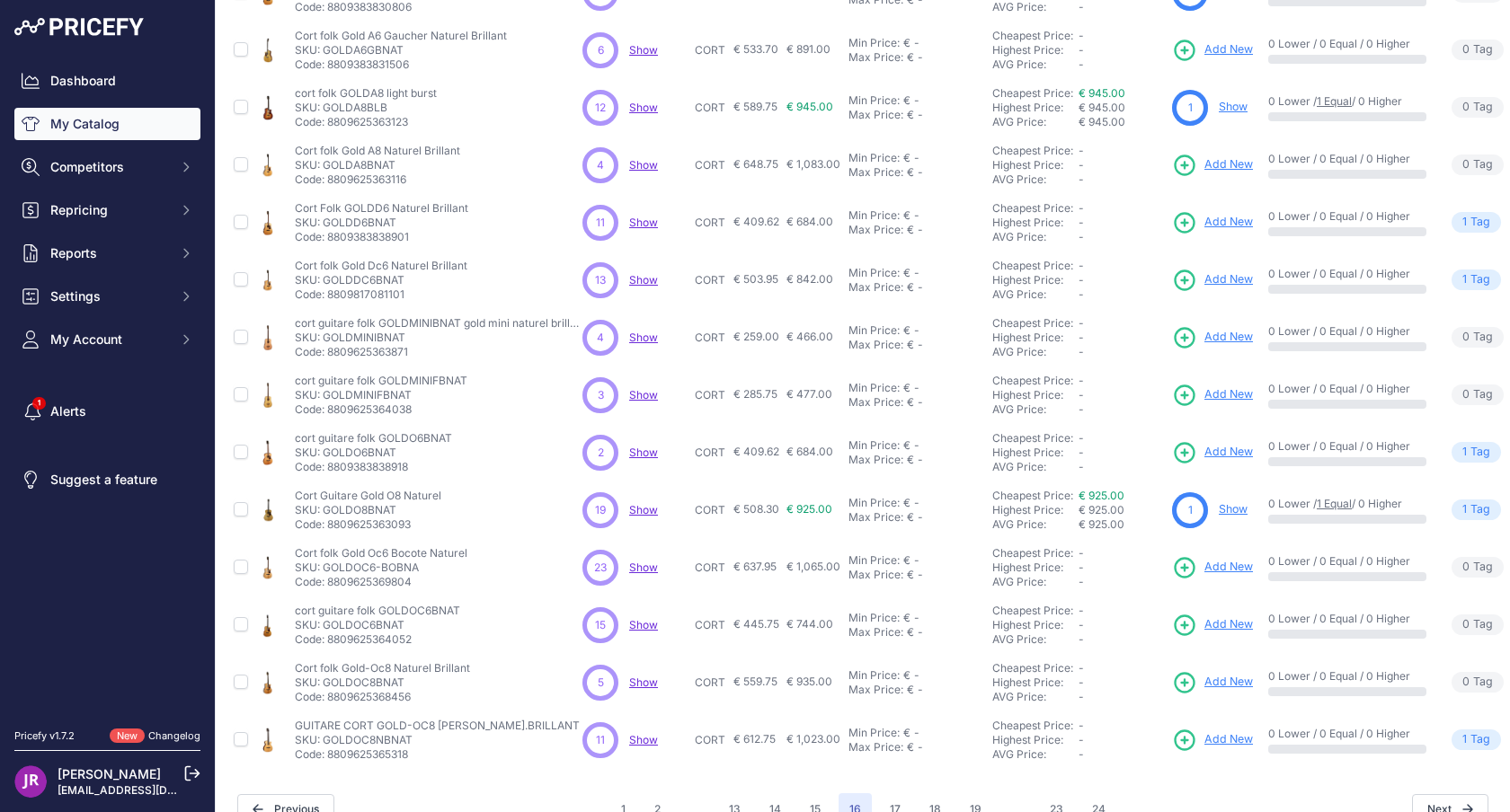
drag, startPoint x: 369, startPoint y: 450, endPoint x: 327, endPoint y: 457, distance: 42.6
click at [327, 457] on p "SKU: GOLDO6BNAT" at bounding box center [373, 452] width 157 height 14
copy p "OLDO6"
drag, startPoint x: 370, startPoint y: 509, endPoint x: 327, endPoint y: 512, distance: 43.1
click at [327, 512] on p "SKU: GOLDO8BNAT" at bounding box center [368, 510] width 146 height 14
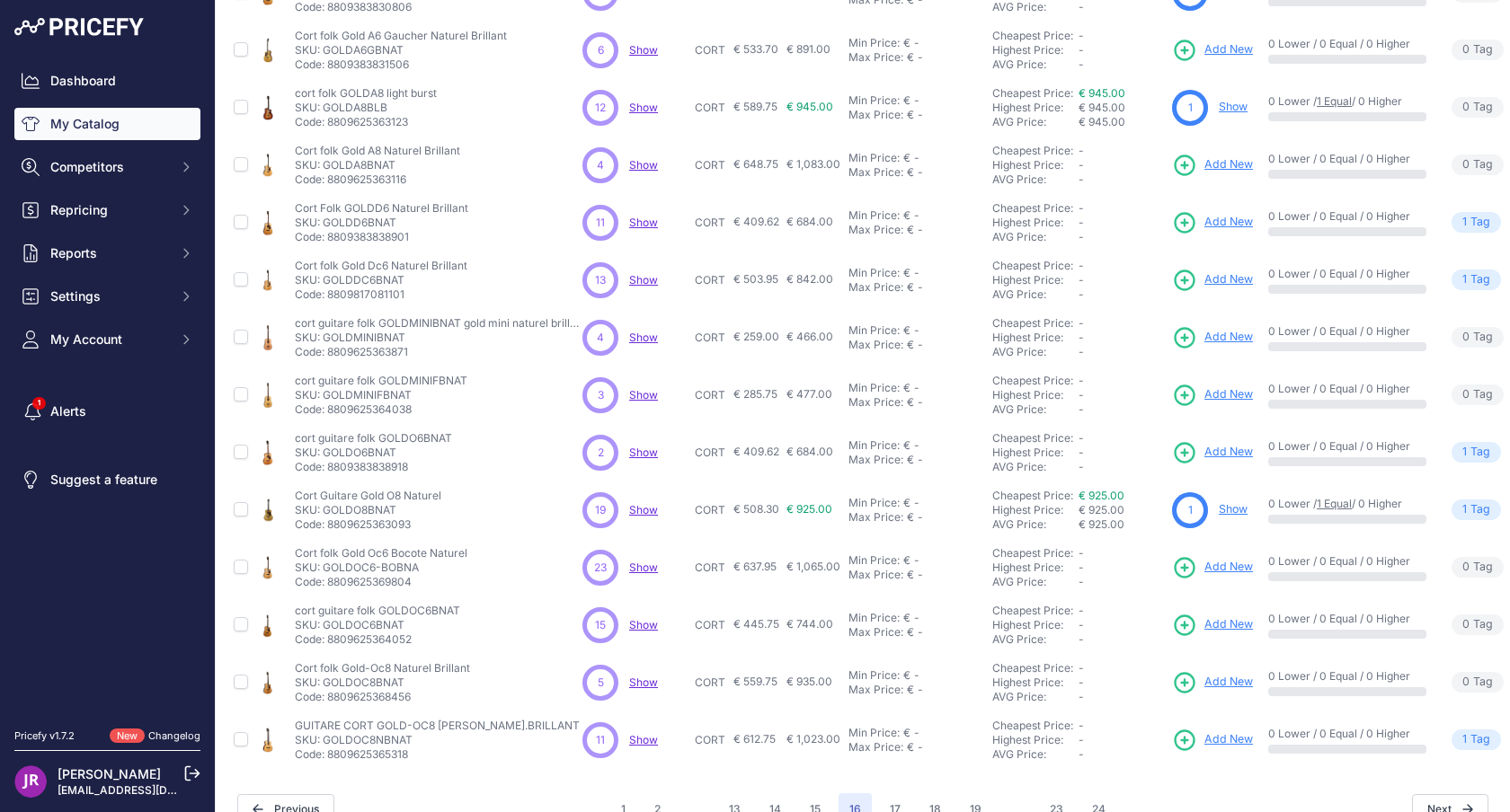
copy p "GOLDO8"
click at [372, 567] on p "SKU: GOLDOC6-BOBNA" at bounding box center [381, 568] width 172 height 14
drag, startPoint x: 374, startPoint y: 567, endPoint x: 328, endPoint y: 570, distance: 46.1
click at [328, 570] on p "SKU: GOLDOC6-BOBNA" at bounding box center [381, 568] width 172 height 14
drag, startPoint x: 323, startPoint y: 569, endPoint x: 374, endPoint y: 567, distance: 51.0
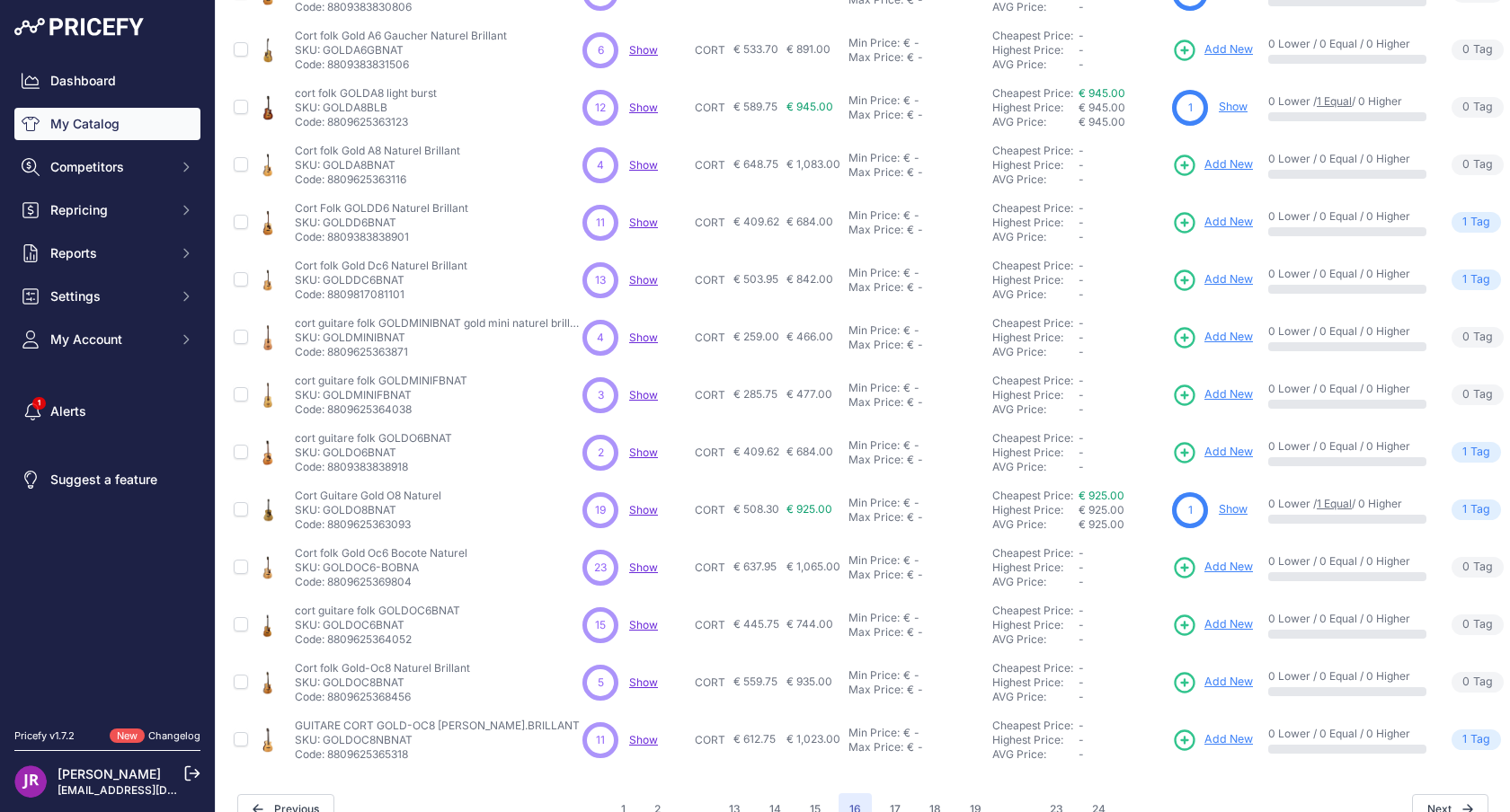
click at [374, 567] on p "SKU: GOLDOC6-BOBNA" at bounding box center [381, 568] width 172 height 14
copy p "GOLDOC6"
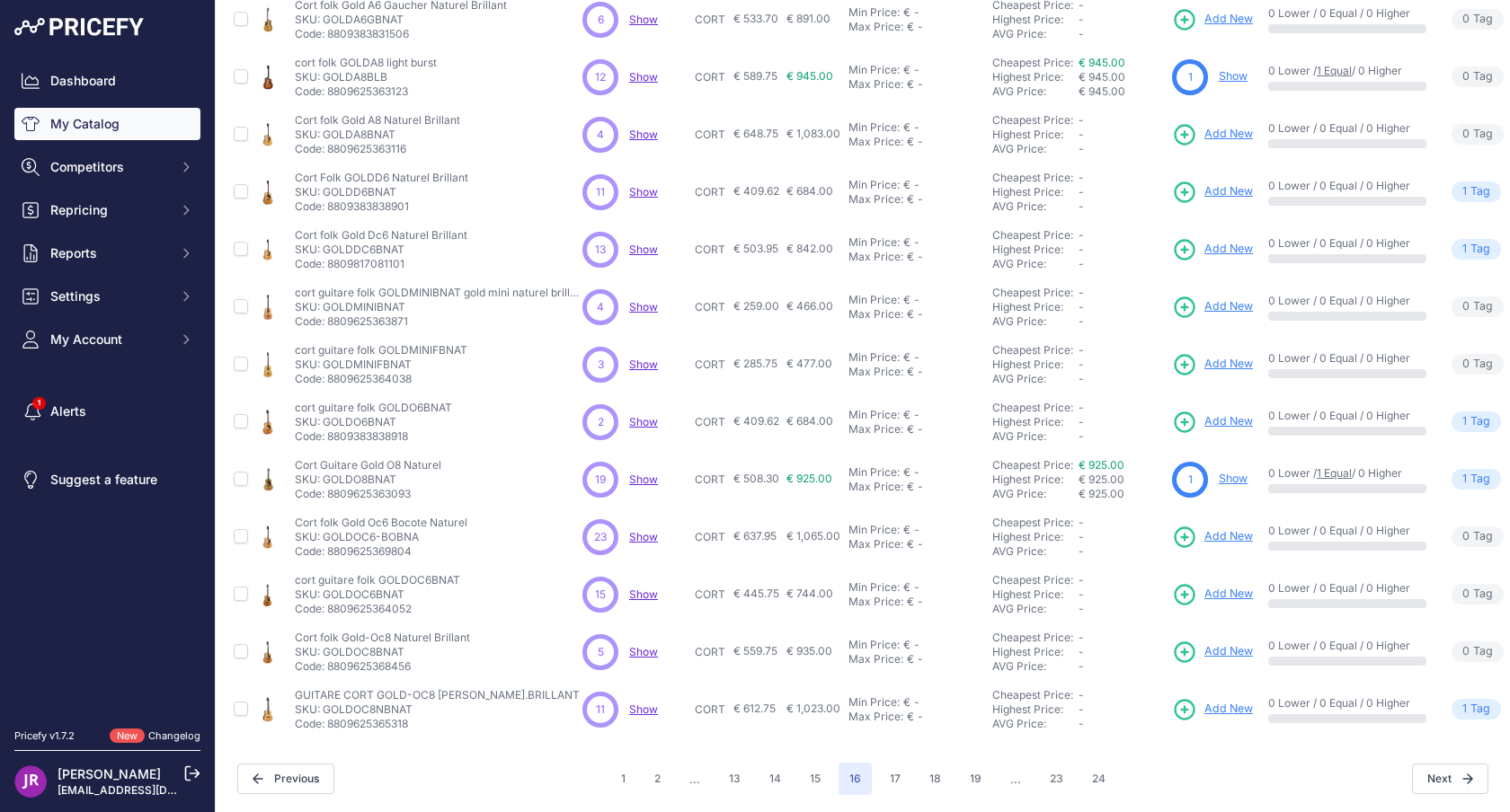
drag, startPoint x: 324, startPoint y: 653, endPoint x: 377, endPoint y: 651, distance: 53.0
click at [377, 651] on p "SKU: GOLDOC8BNAT" at bounding box center [382, 652] width 175 height 14
copy p "GOLDOC8"
click at [897, 779] on button "17" at bounding box center [895, 779] width 33 height 33
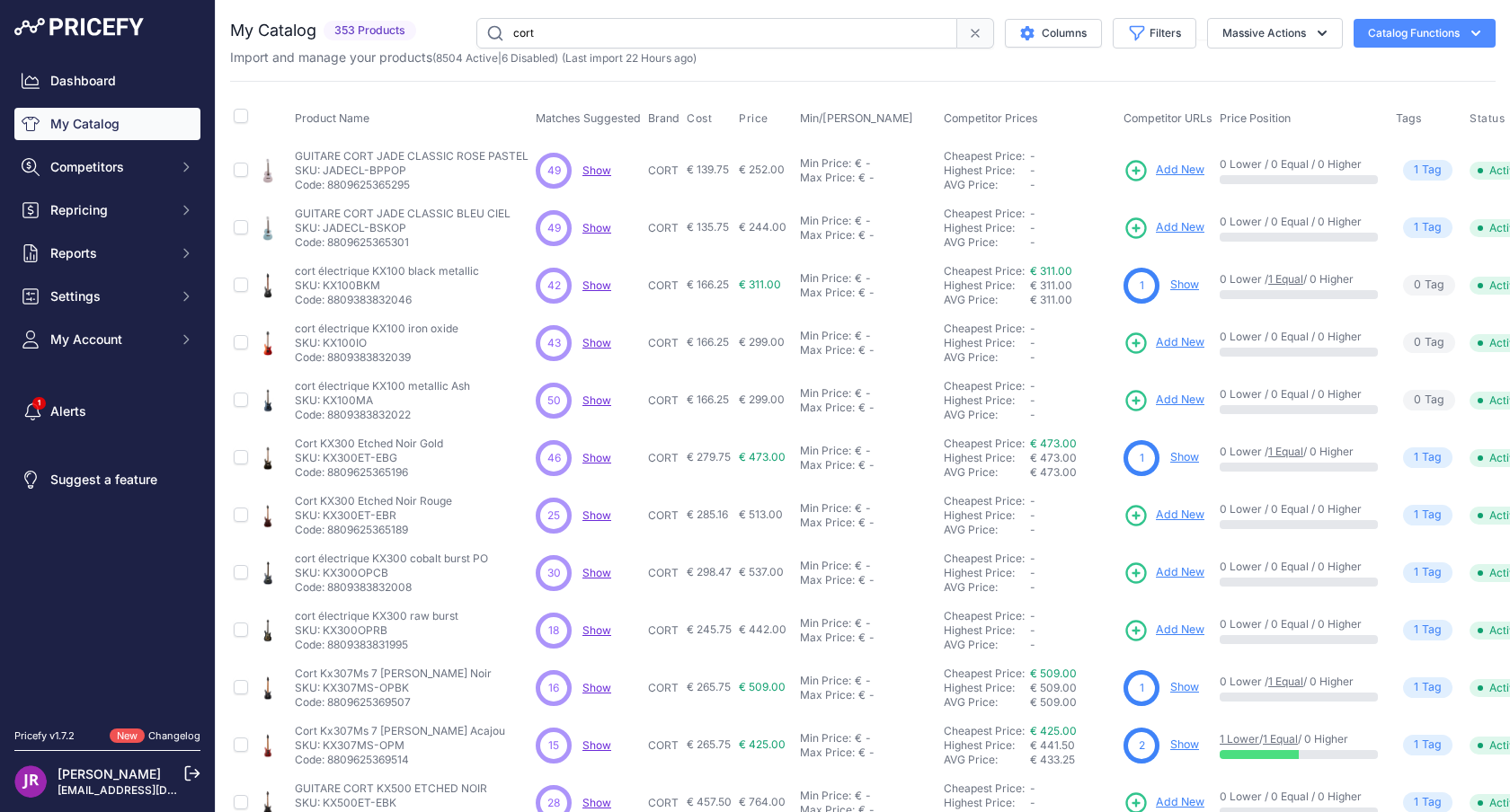
drag, startPoint x: 324, startPoint y: 170, endPoint x: 362, endPoint y: 169, distance: 38.0
click at [362, 169] on p "SKU: JADECL-BPPOP" at bounding box center [412, 170] width 234 height 14
copy p "JADECL"
click at [348, 287] on p "SKU: KX100BKM" at bounding box center [387, 285] width 184 height 14
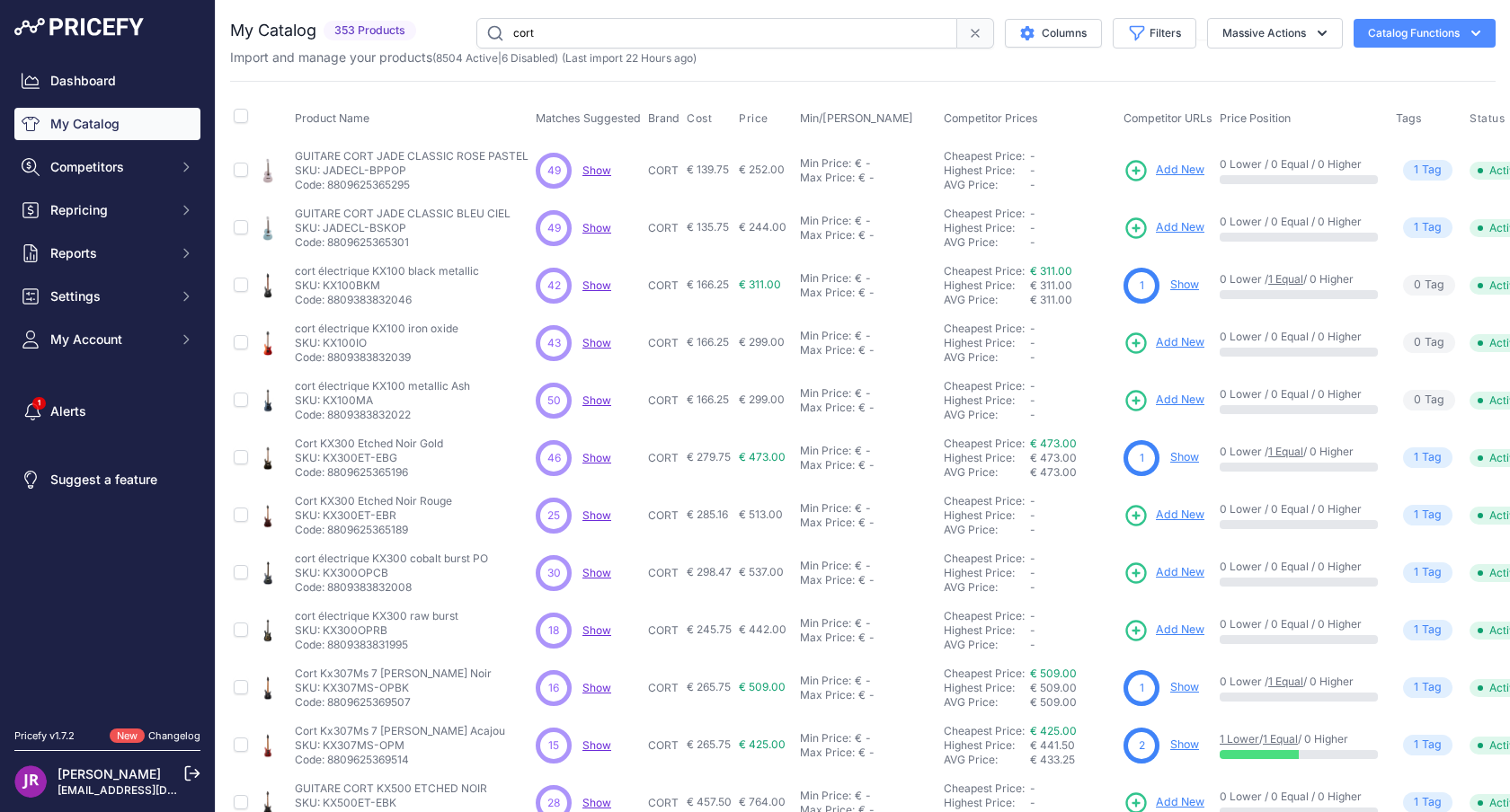
click at [347, 339] on p "SKU: KX100IO" at bounding box center [376, 343] width 164 height 14
click at [336, 513] on p "SKU: KX300ET-EBR" at bounding box center [373, 515] width 157 height 14
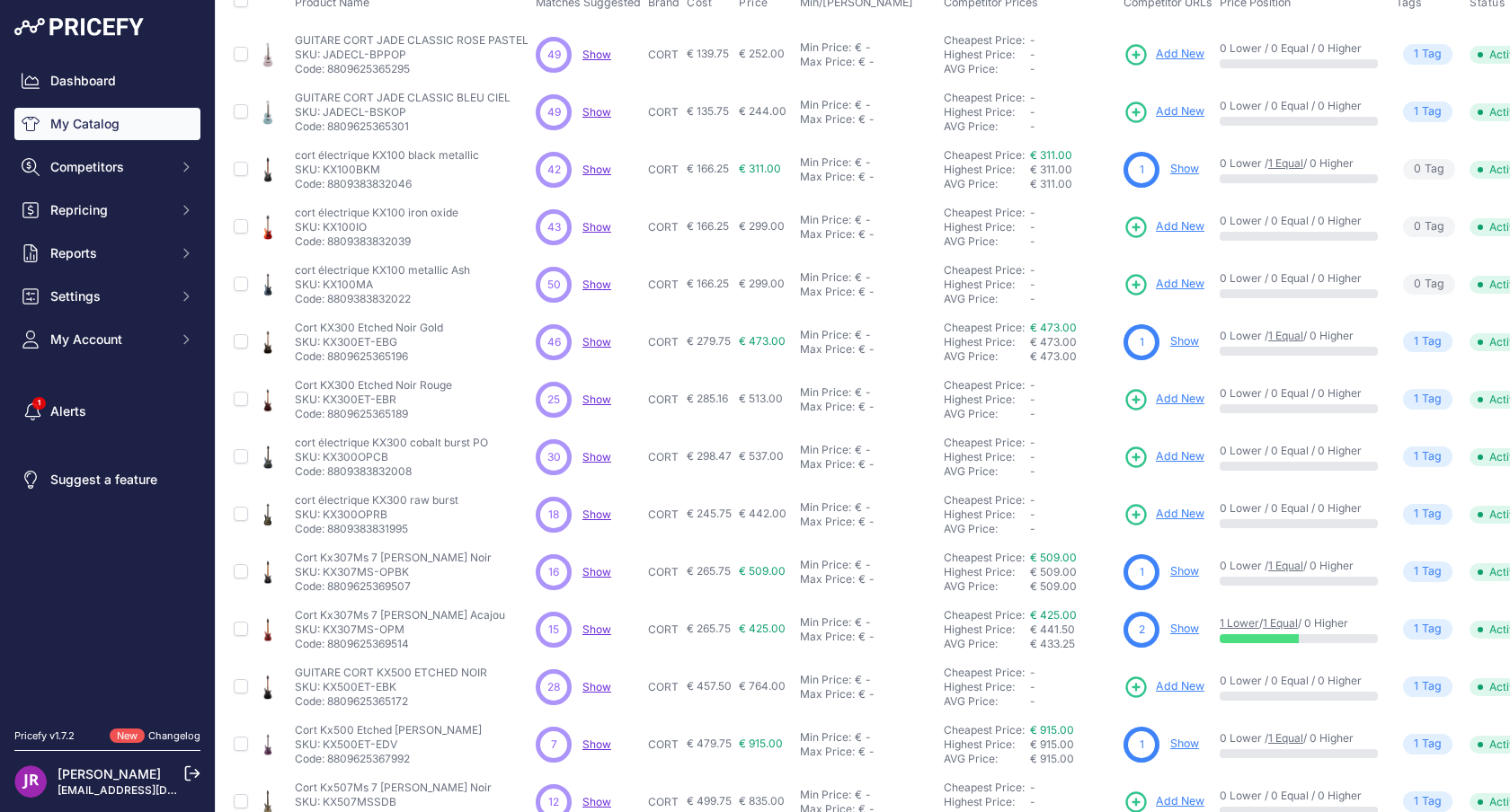
scroll to position [135, 0]
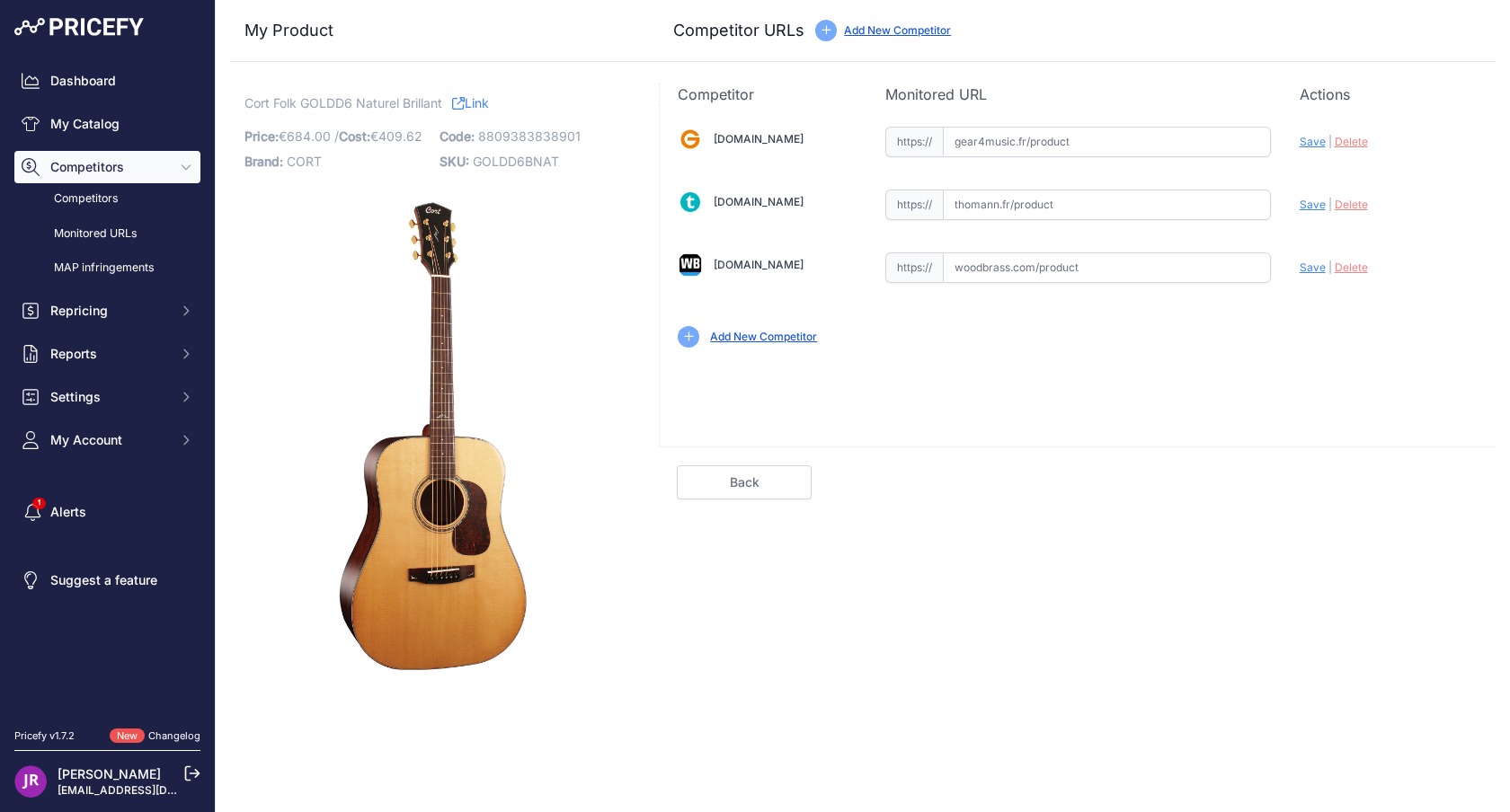
click at [1074, 277] on input "text" at bounding box center [1106, 268] width 328 height 31
paste input "[URL][DOMAIN_NAME]"
click at [1319, 268] on span "Save" at bounding box center [1312, 267] width 26 height 13
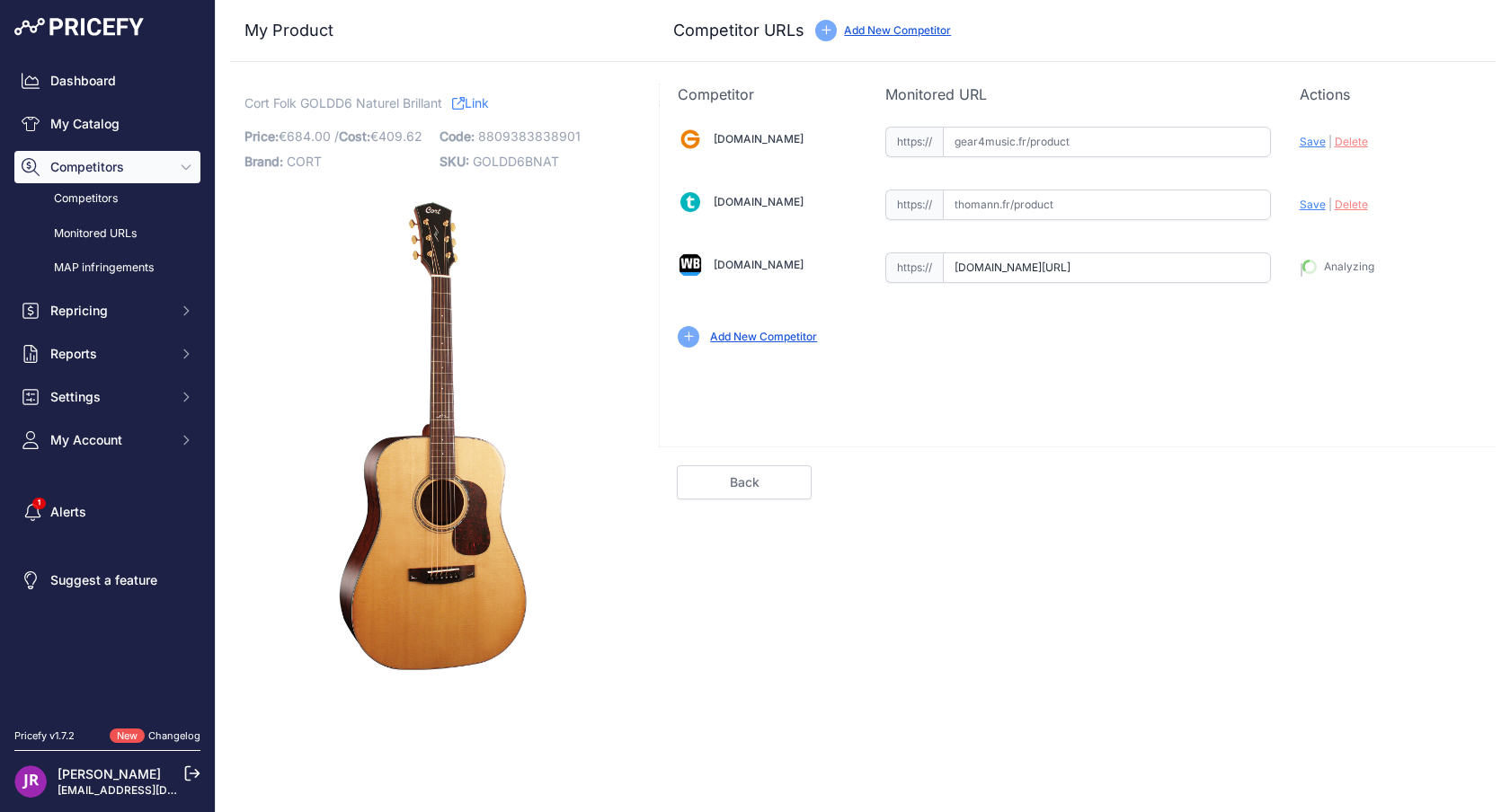
type input "[URL][DOMAIN_NAME]"
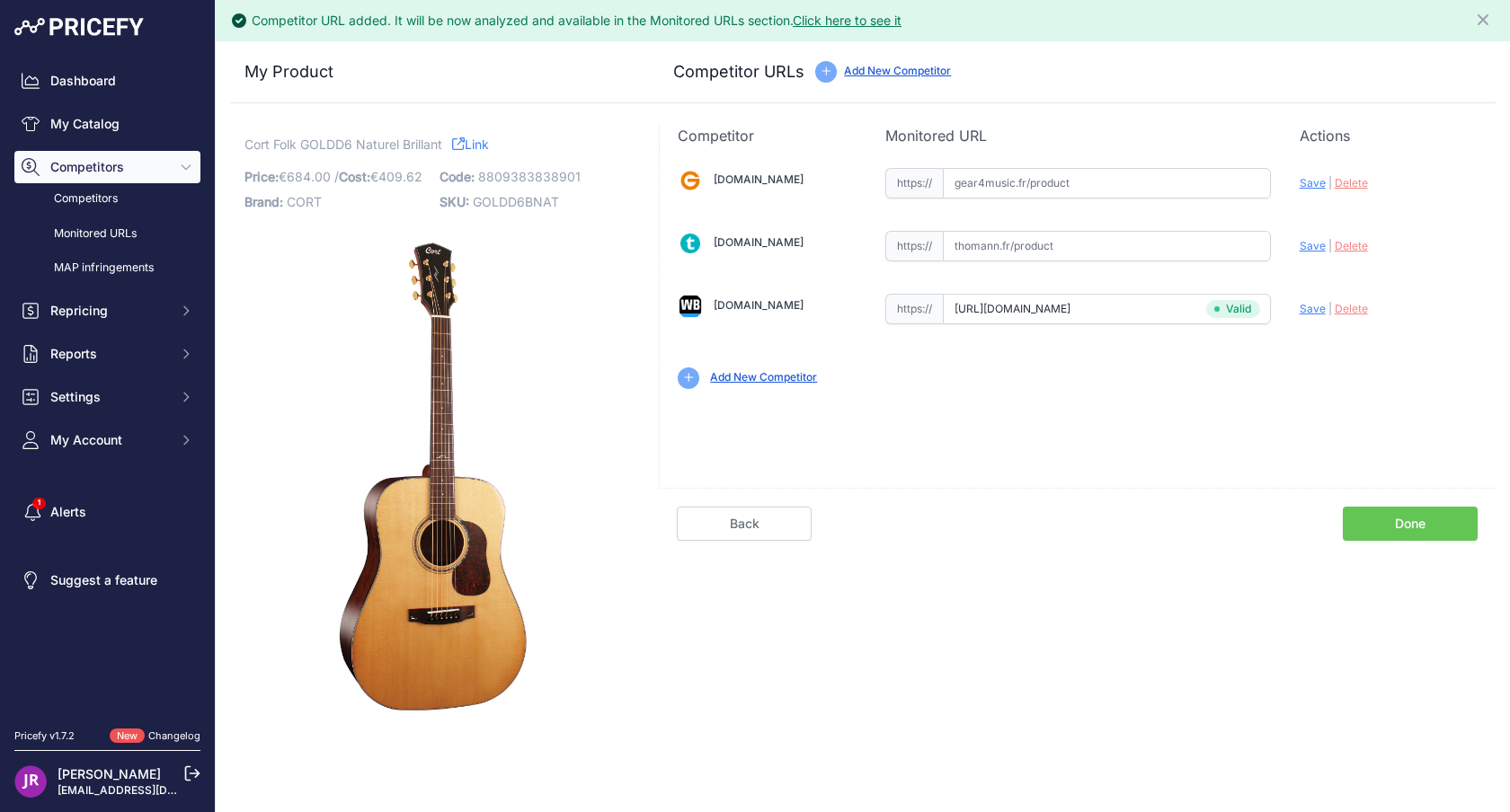
click at [1399, 524] on link "Done" at bounding box center [1409, 524] width 135 height 34
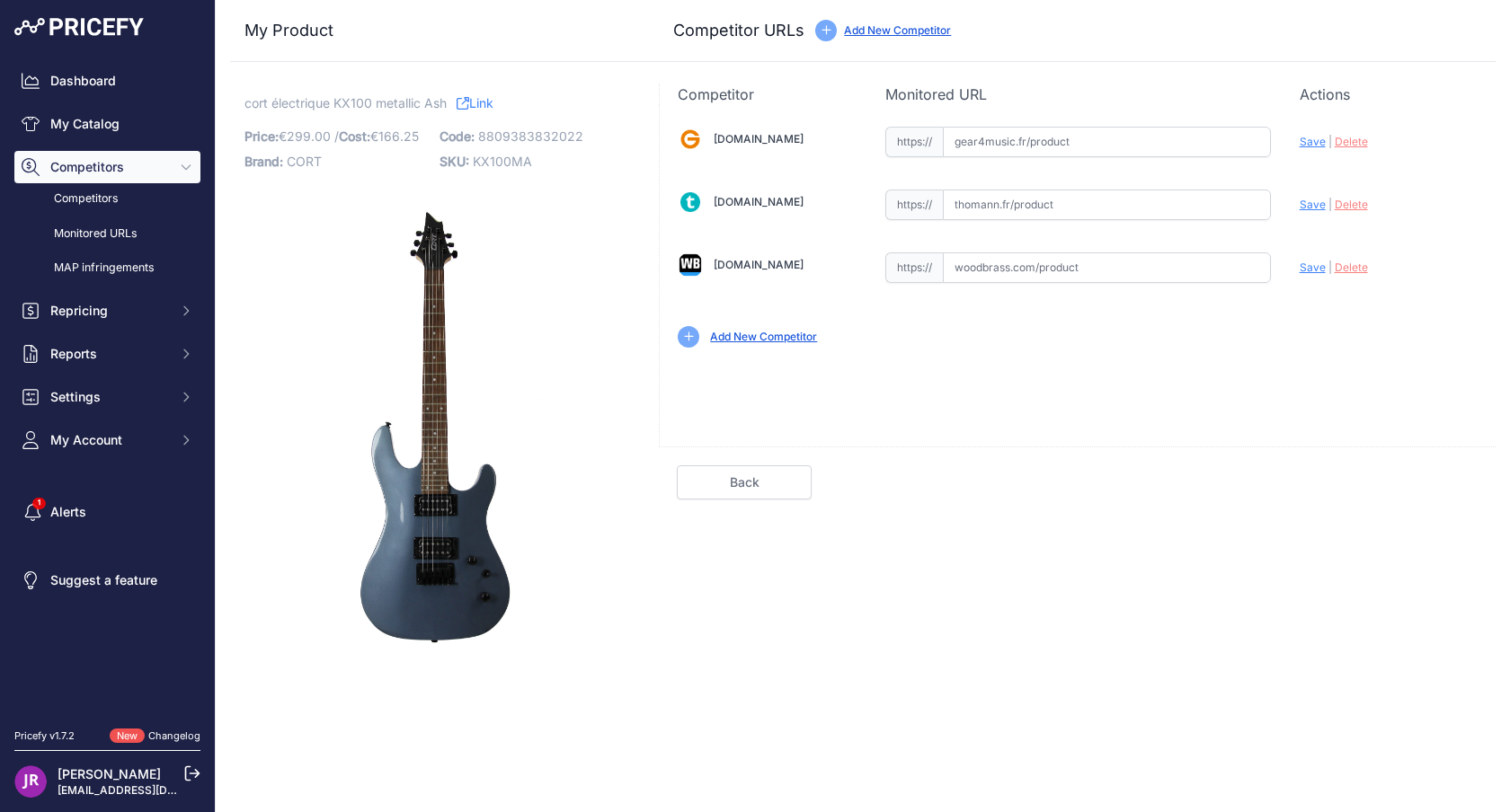
click at [1100, 139] on input "text" at bounding box center [1106, 142] width 328 height 31
paste input "[URL][DOMAIN_NAME]"
click at [1307, 137] on span "Save" at bounding box center [1312, 142] width 26 height 13
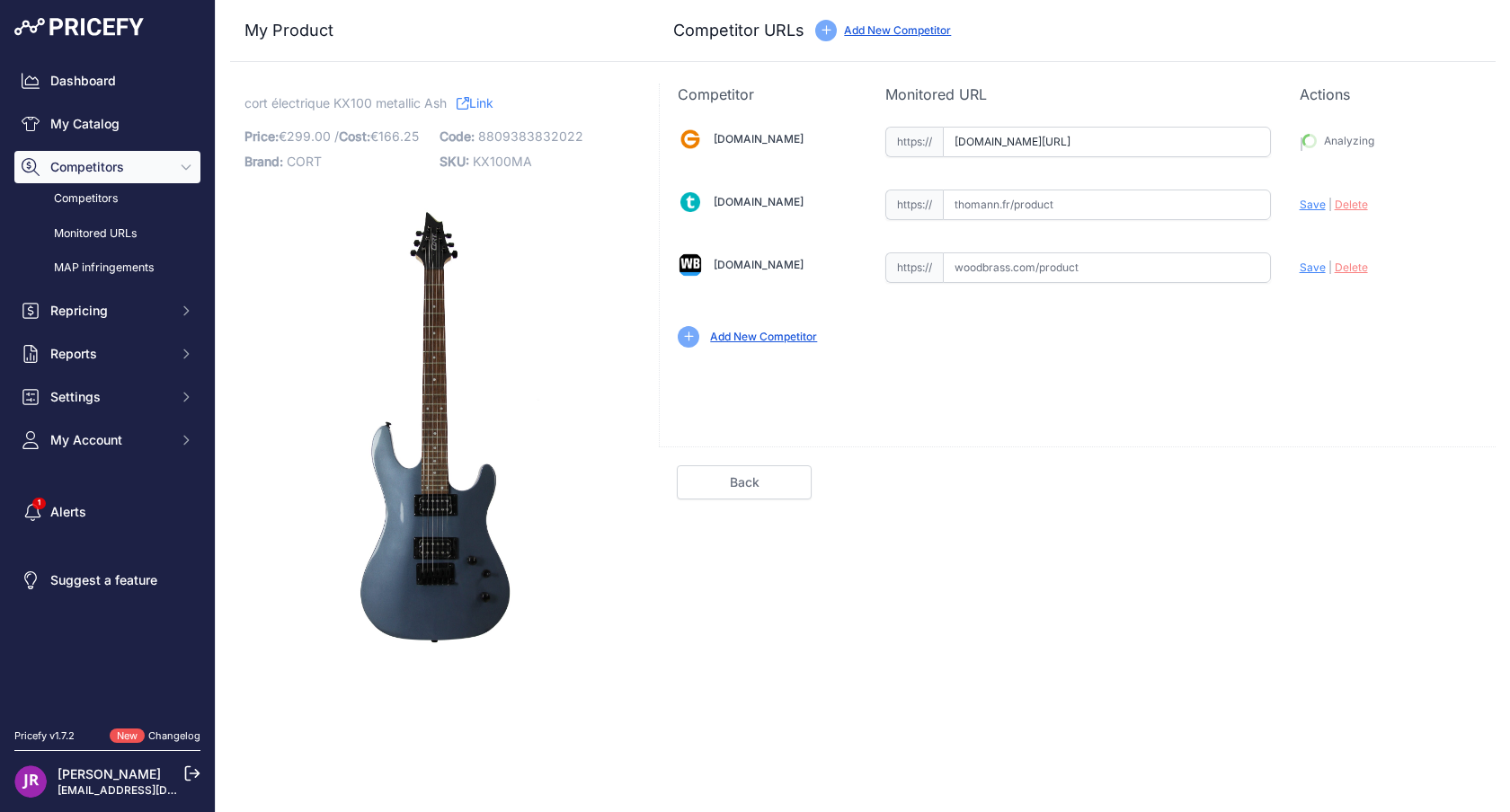
type input "https://www.gear4music.fr/fr/Guitare-and-Basse/Cort-KX100-Metallic-Ash/34R9?pri…"
click at [1196, 268] on input "text" at bounding box center [1106, 268] width 328 height 31
paste input "https://www.woodbrass.com/metal-moderne-cort-kx100-metallic-ash-p261743.html?qu…"
click at [1301, 271] on span "Save" at bounding box center [1312, 267] width 26 height 13
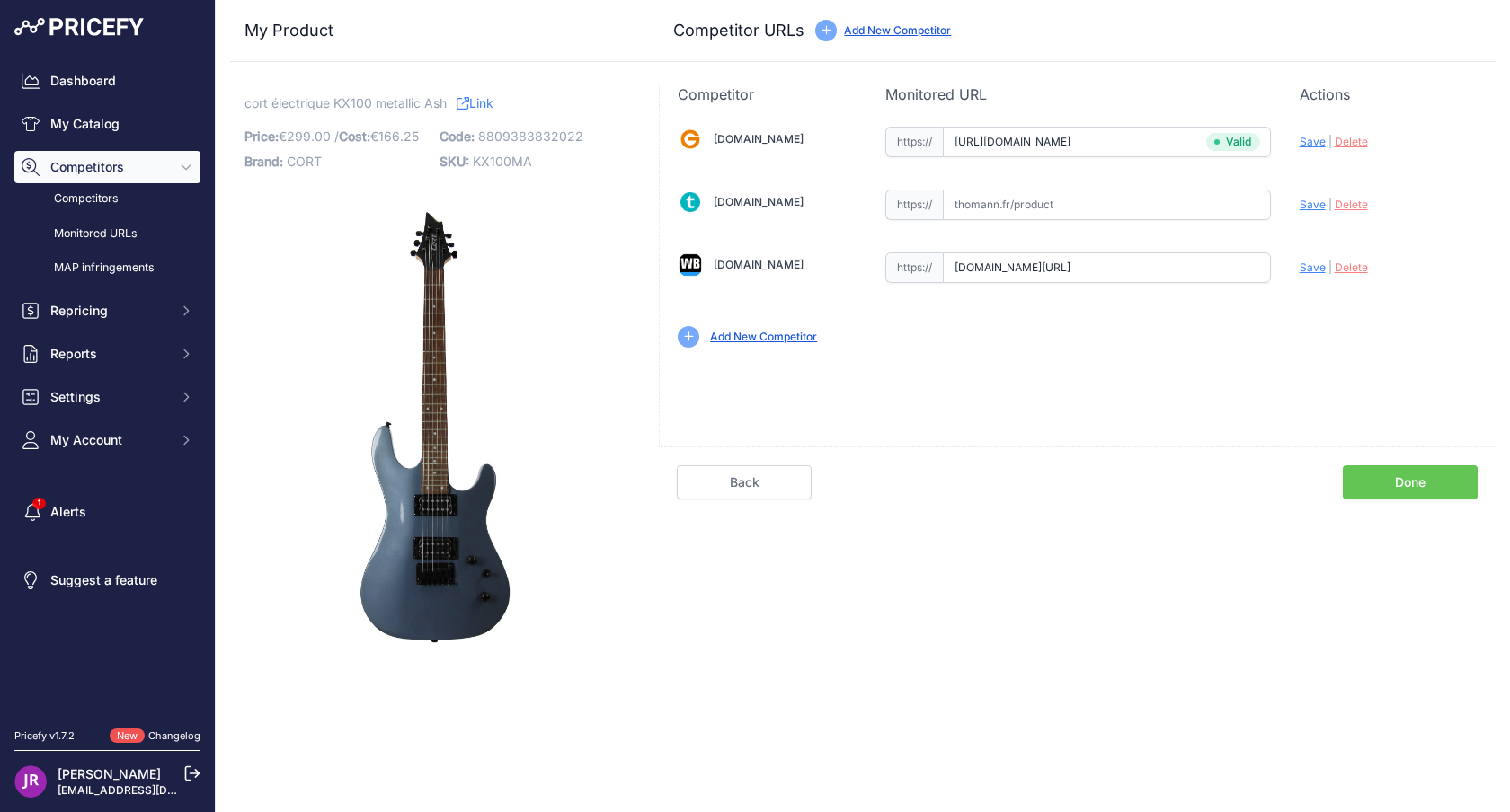
scroll to position [0, 0]
type input "https://www.woodbrass.com/metal-moderne-cort-kx100-metallic-ash-p261743.html?qu…"
click at [1386, 483] on link "Done" at bounding box center [1409, 483] width 135 height 34
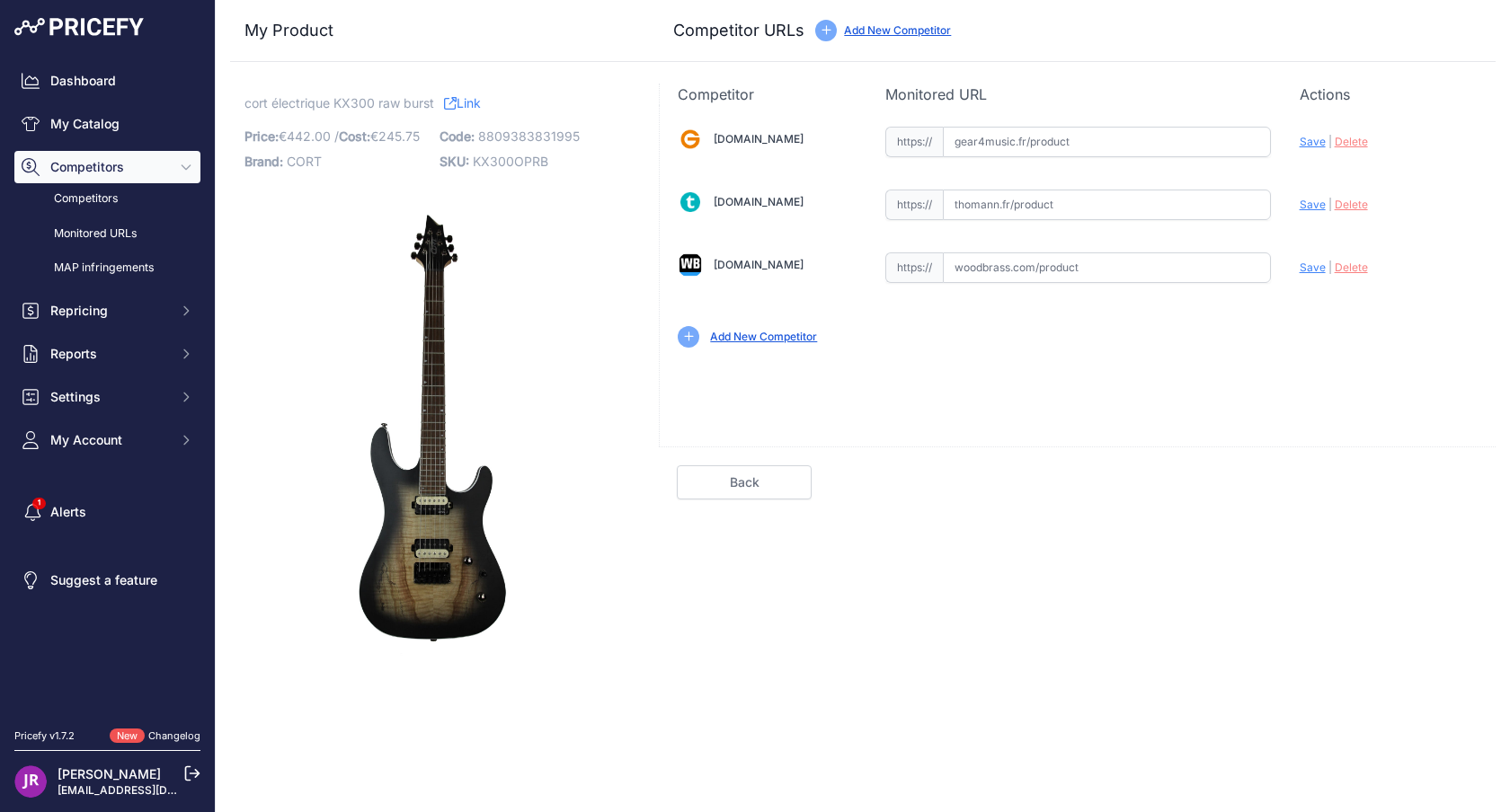
click at [998, 144] on input "text" at bounding box center [1106, 142] width 328 height 31
paste input "https://www.gear4music.fr/fr/Guitare-and-Basse/Cort-KX300-Raw-Burst/3499"
click at [1315, 140] on span "Save" at bounding box center [1312, 142] width 26 height 13
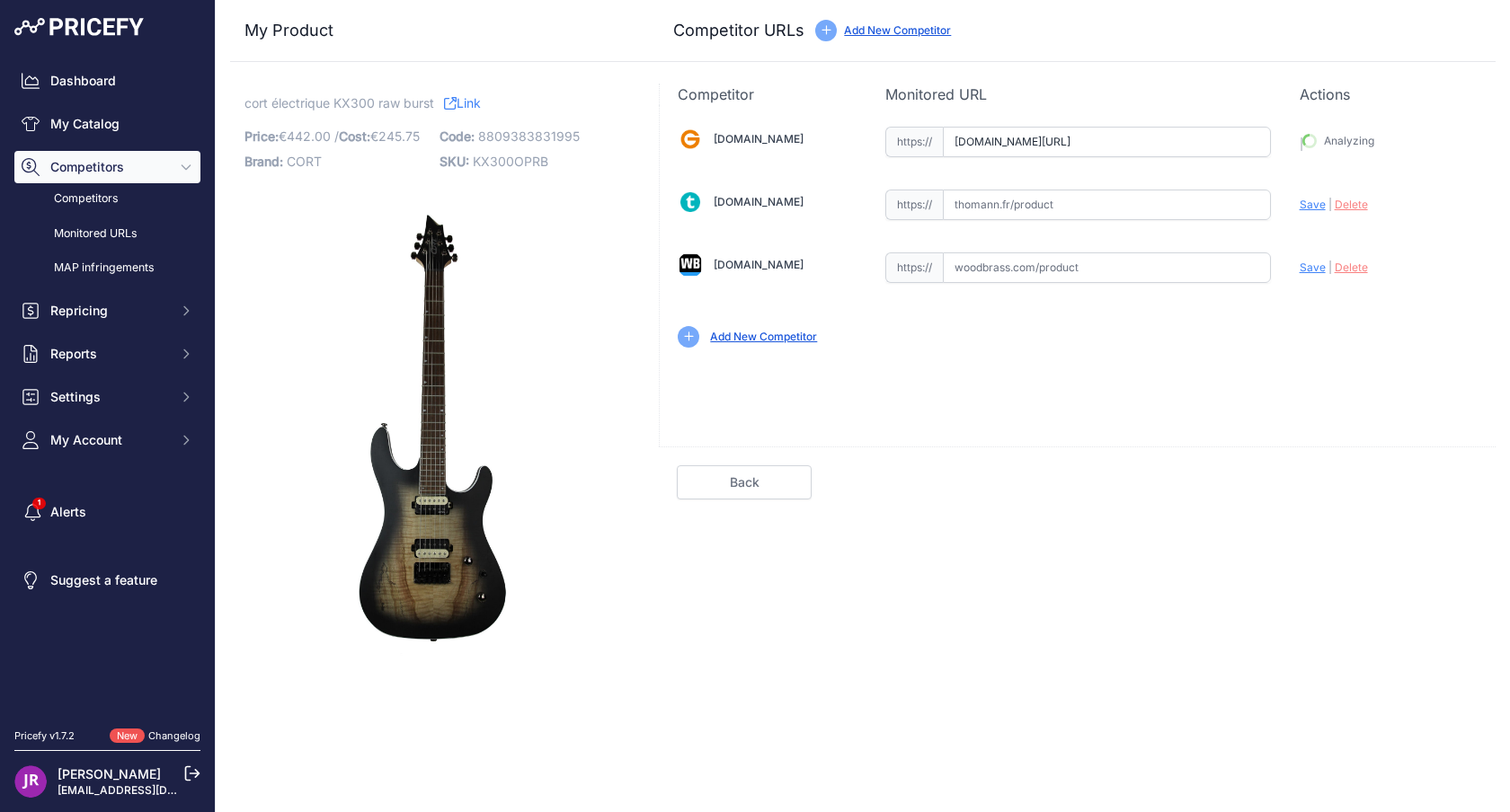
type input "https://www.gear4music.fr/fr/Guitare-and-Basse/Cort-KX300-Raw-Burst/3499?prirul…"
click at [1407, 480] on link "Done" at bounding box center [1409, 483] width 135 height 34
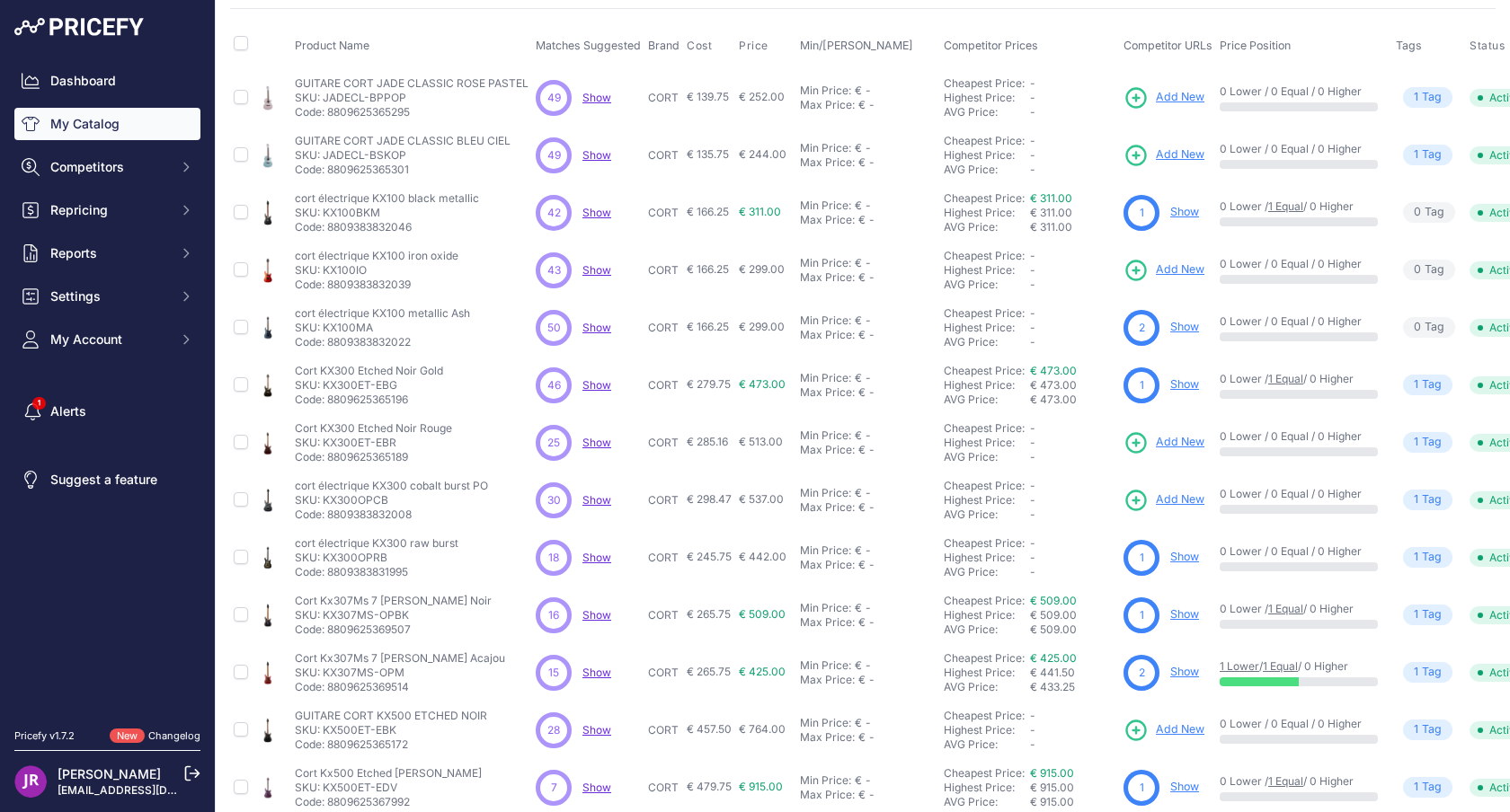
scroll to position [266, 0]
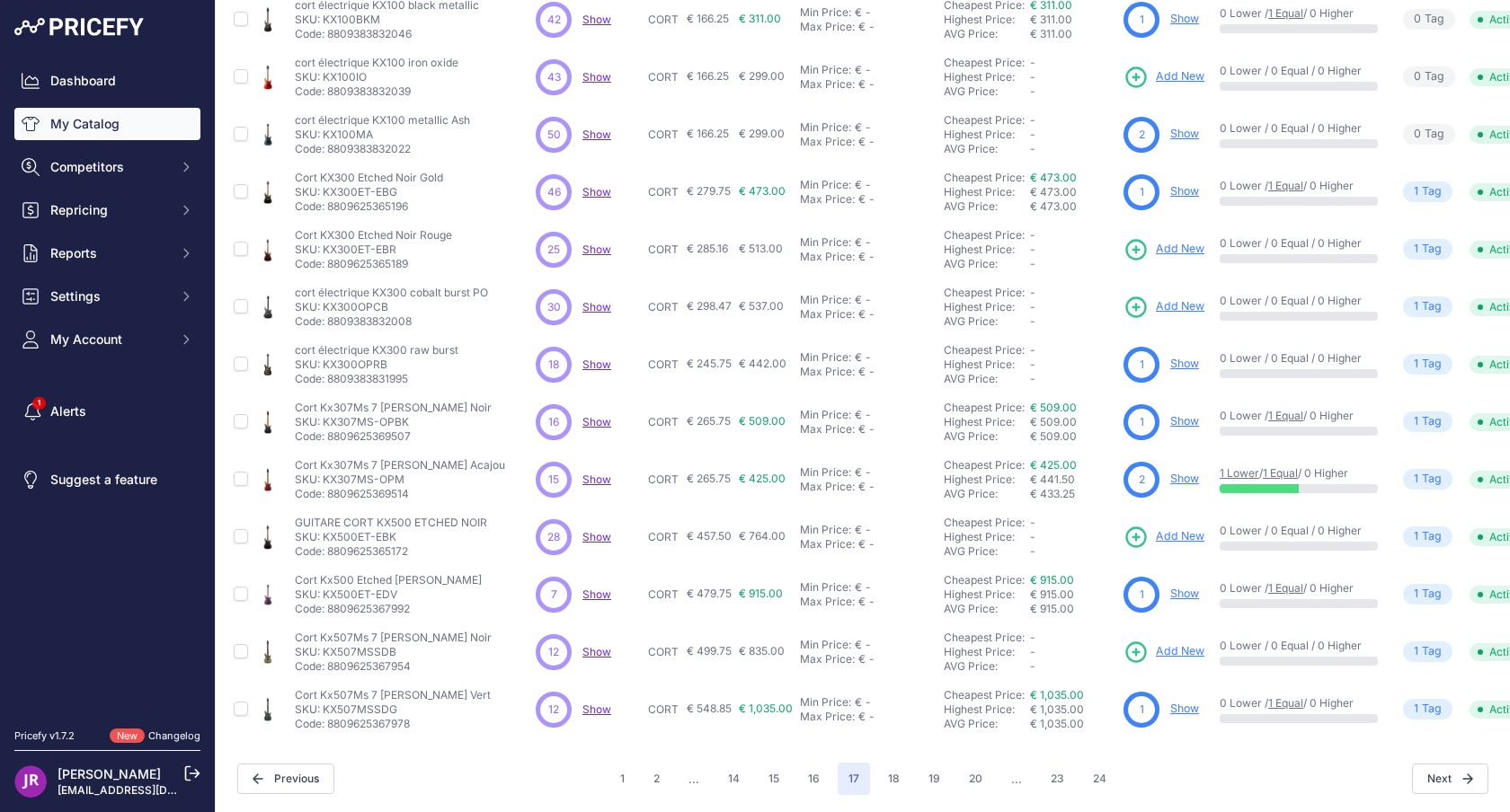
click at [335, 535] on p "SKU: KX500ET-EBK" at bounding box center [391, 537] width 192 height 14
copy p "KX500ET"
